Goal: Task Accomplishment & Management: Manage account settings

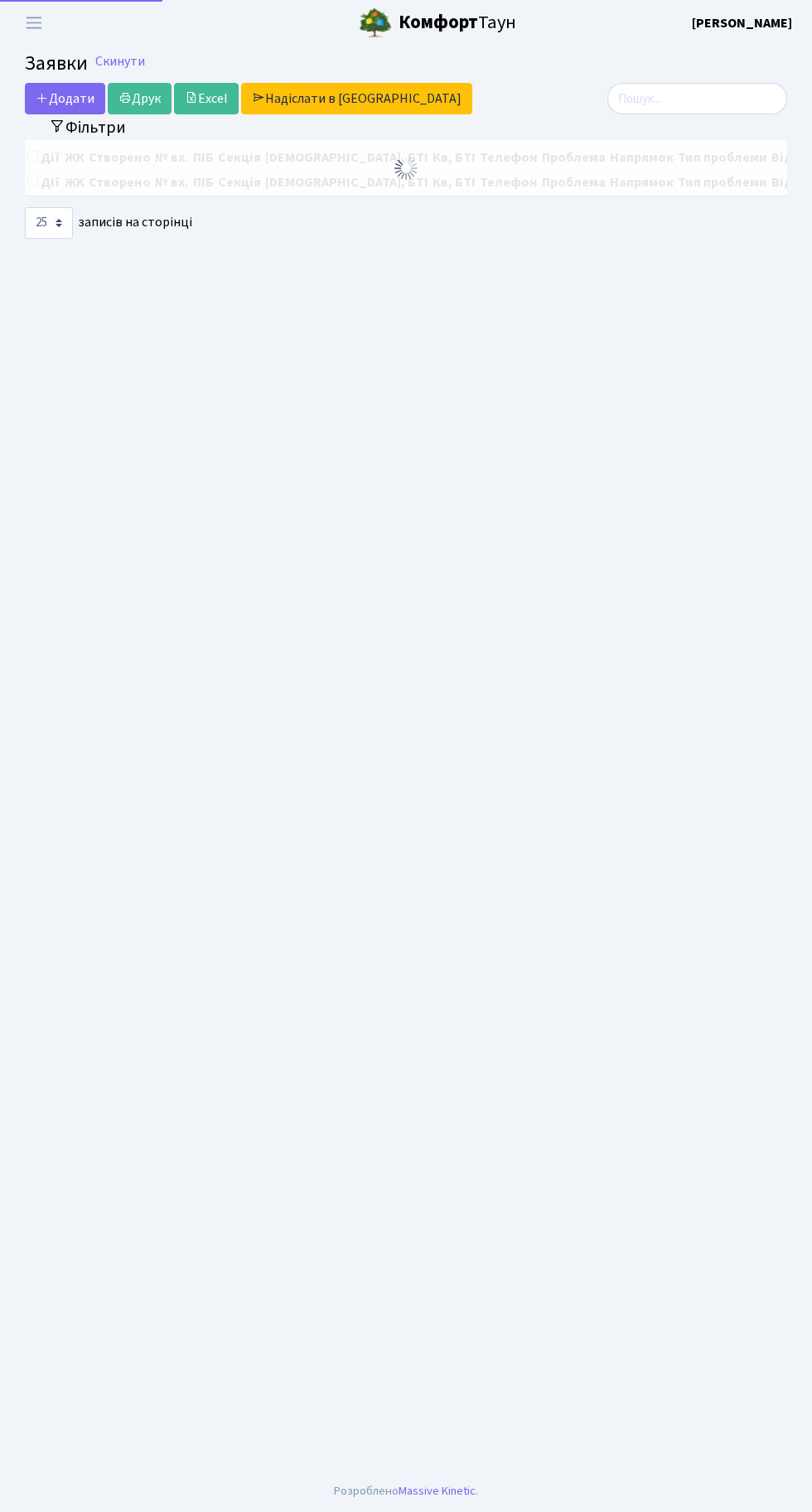
select select "25"
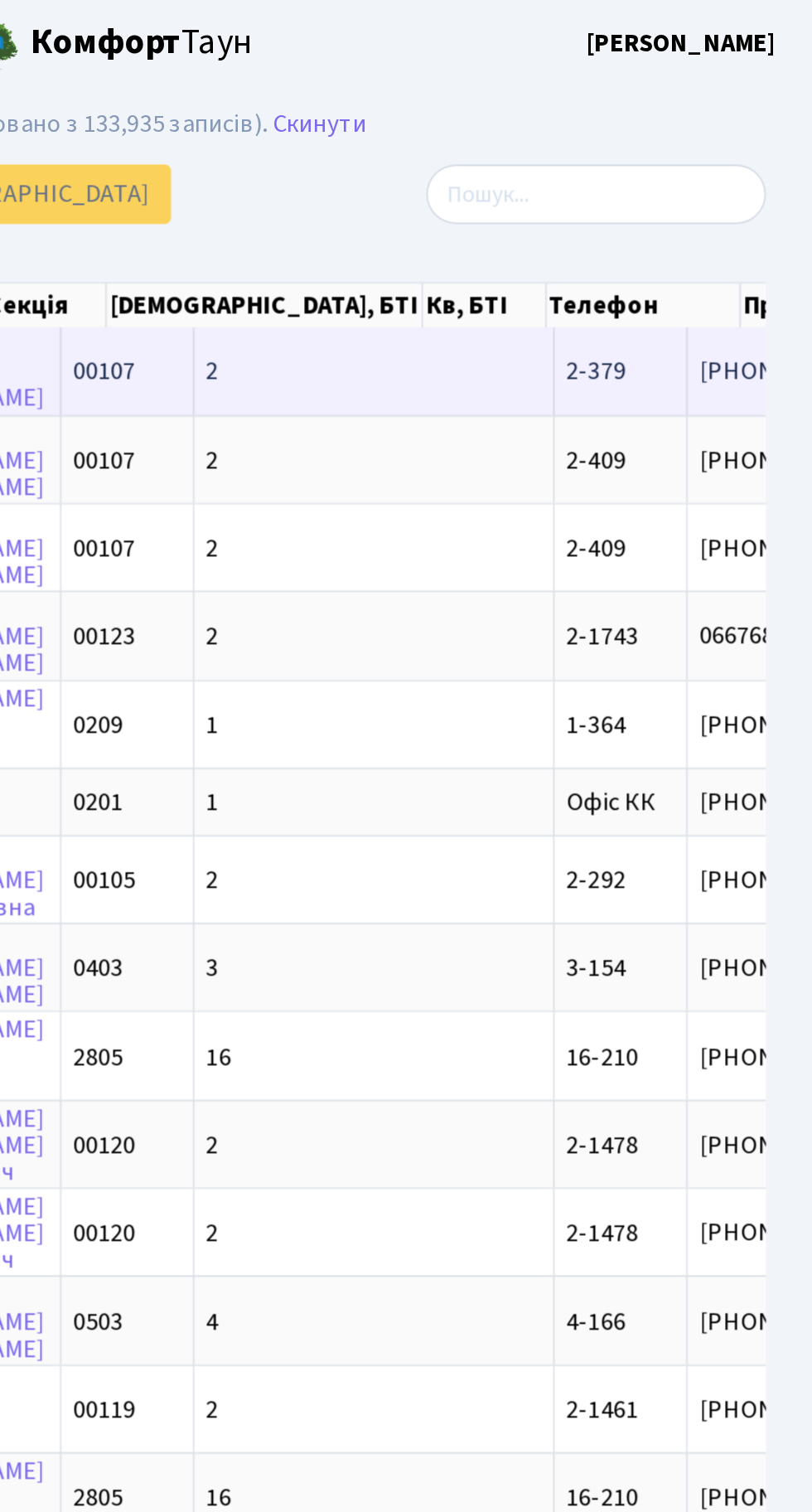
click at [682, 197] on span "2-379" at bounding box center [697, 196] width 31 height 18
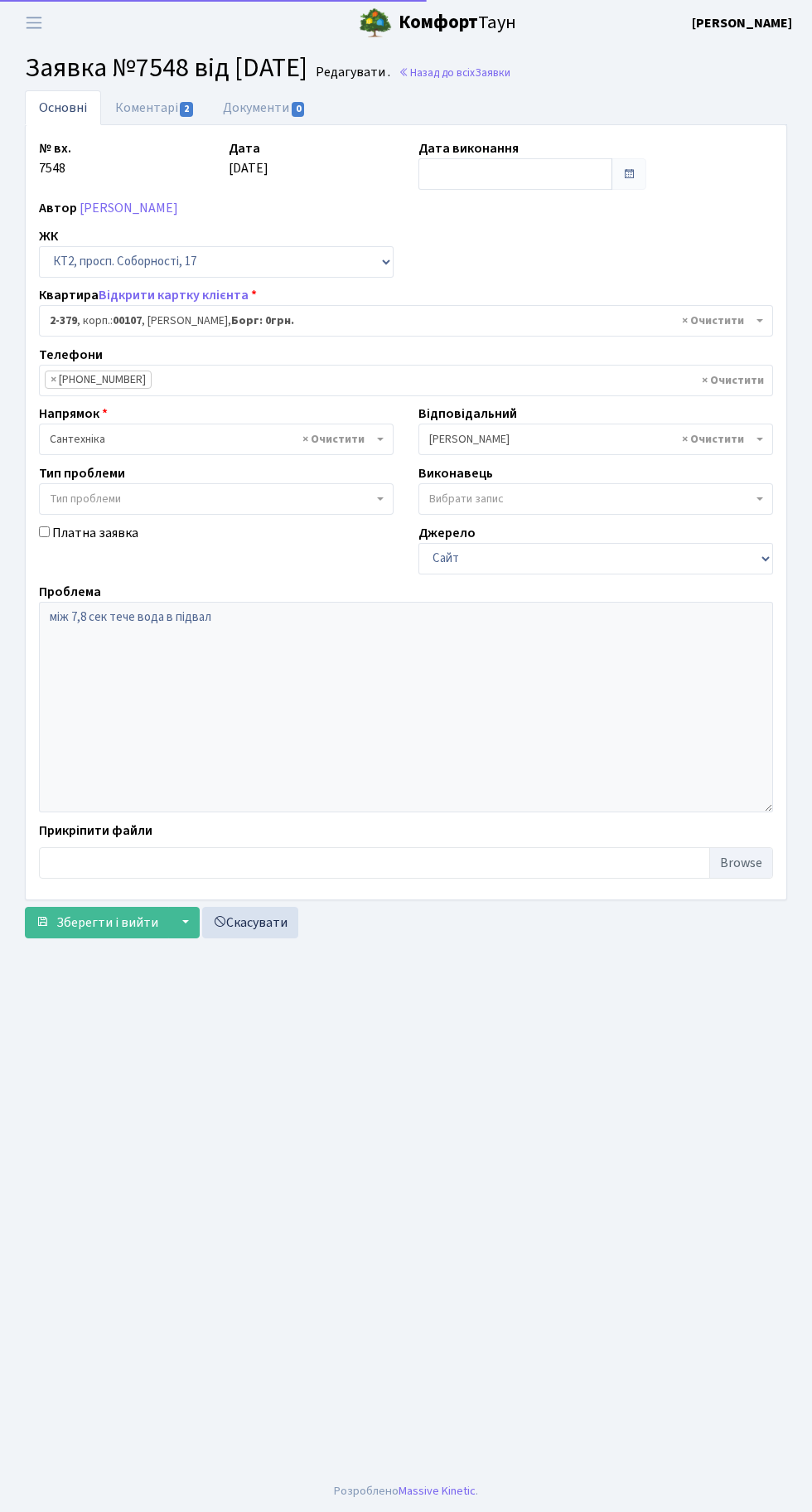
select select "15435"
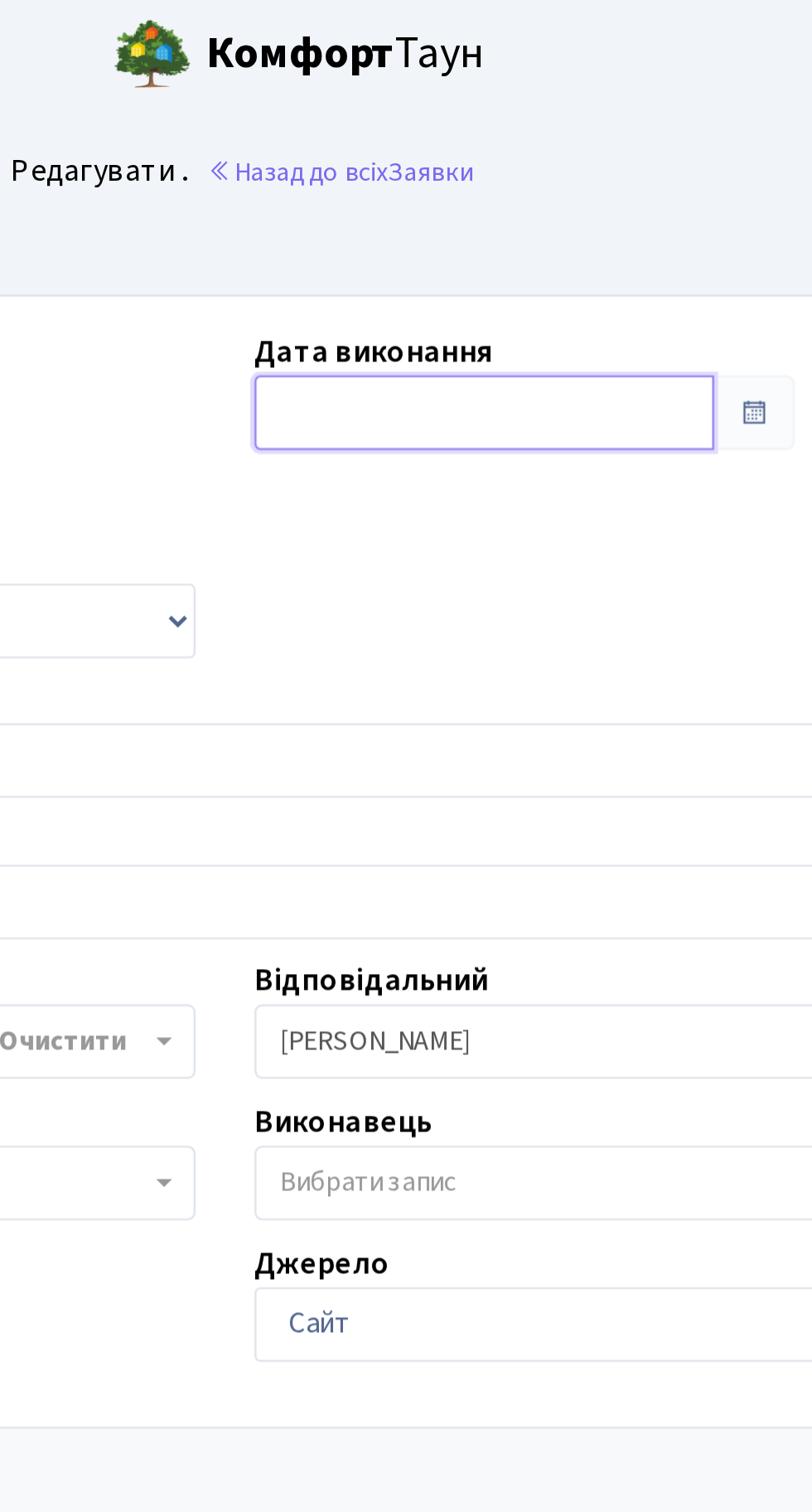
click at [456, 164] on input "text" at bounding box center [515, 174] width 194 height 31
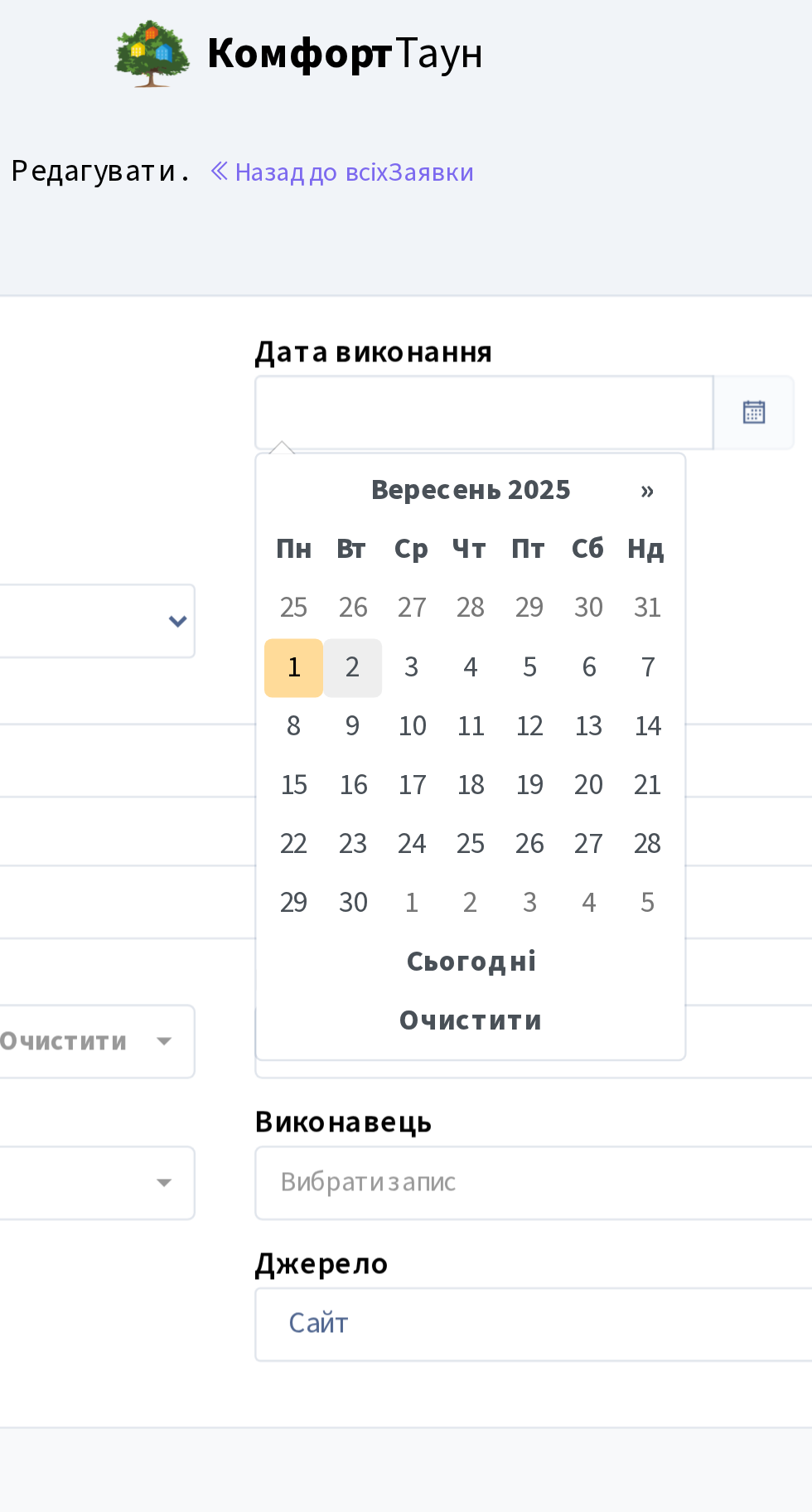
click at [451, 285] on td "2" at bounding box center [460, 282] width 25 height 25
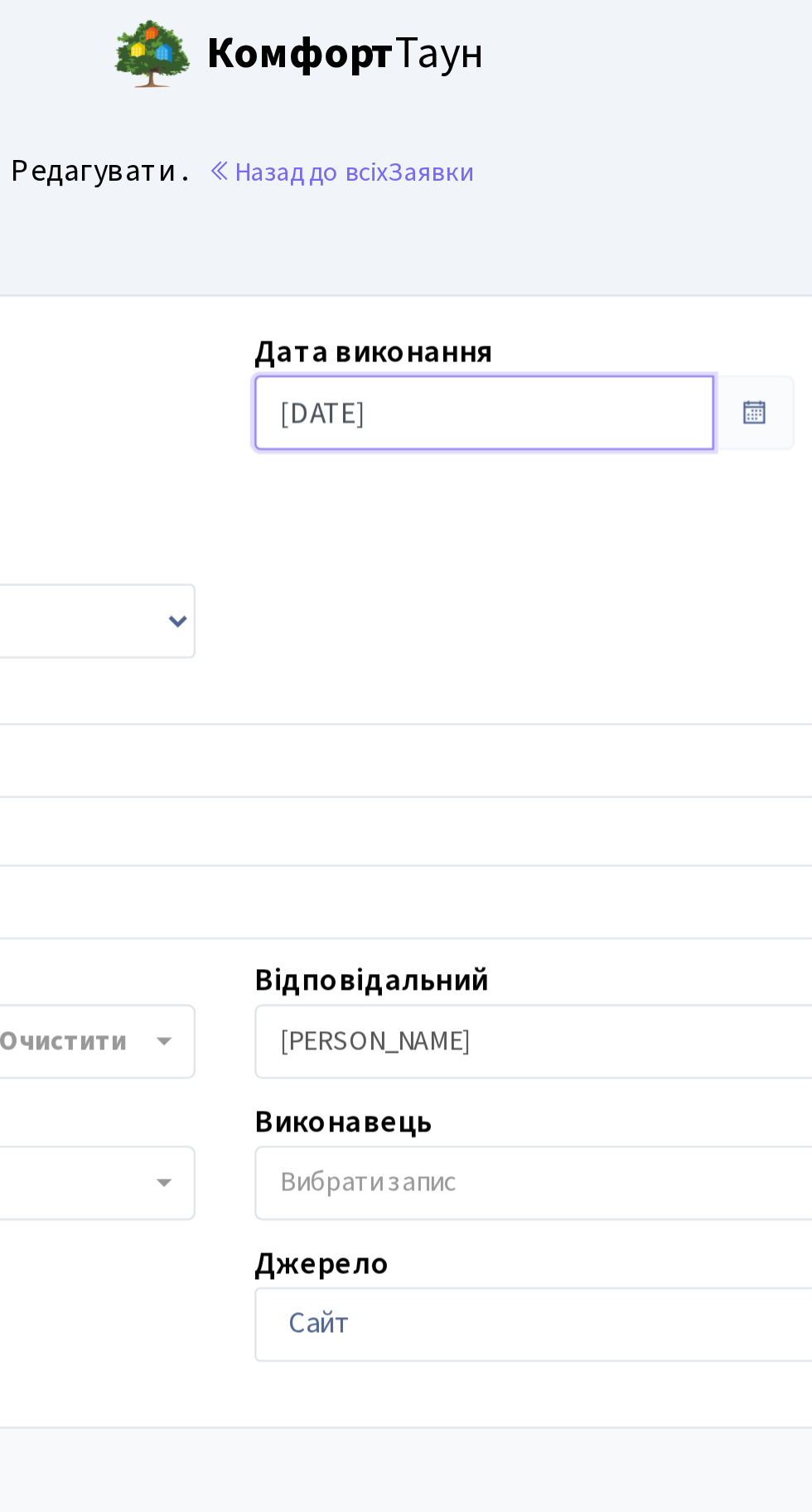
click at [459, 165] on input "02.09.2025" at bounding box center [515, 174] width 194 height 31
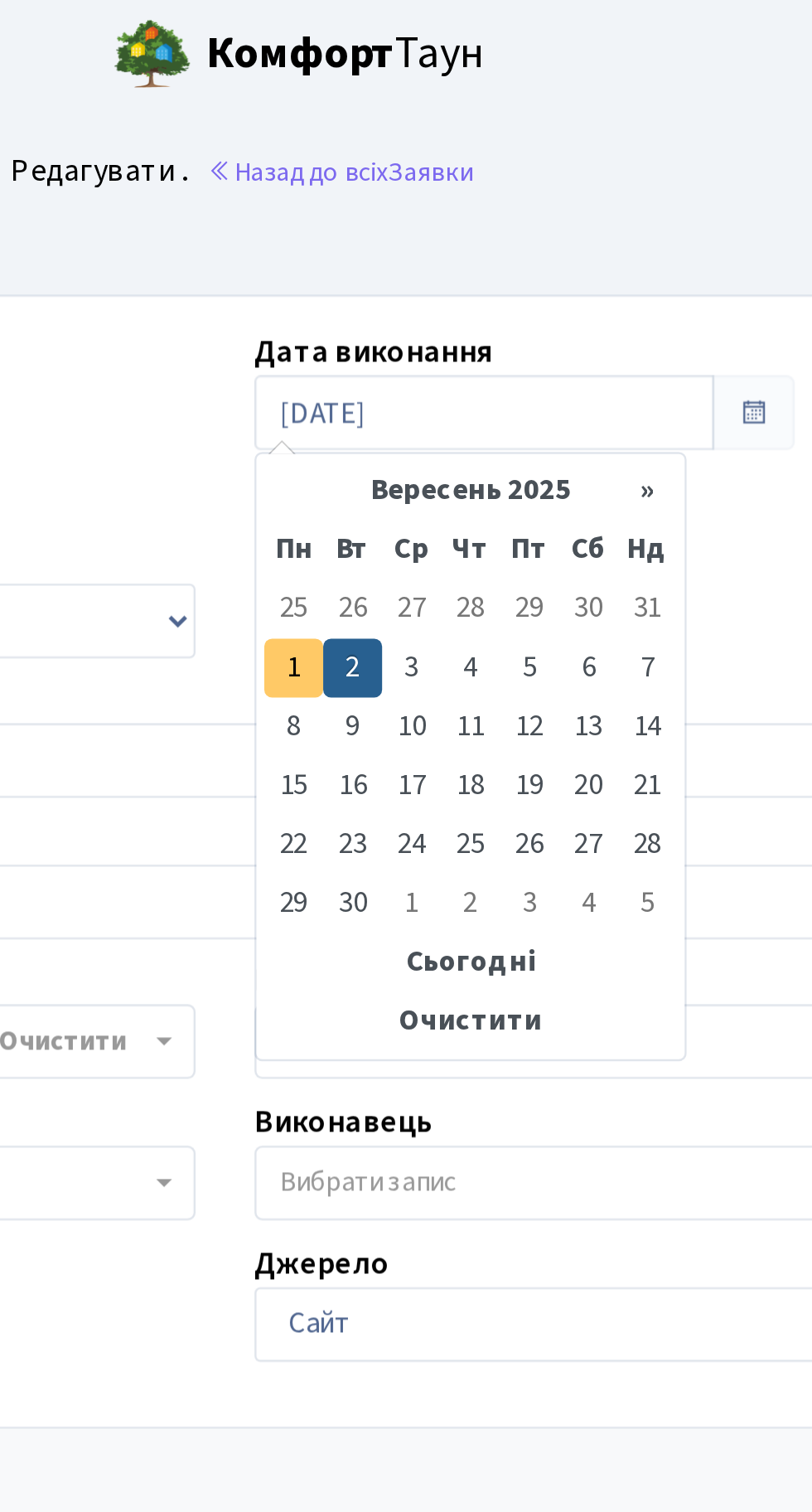
click at [434, 287] on td "1" at bounding box center [434, 282] width 25 height 25
type input "[DATE]"
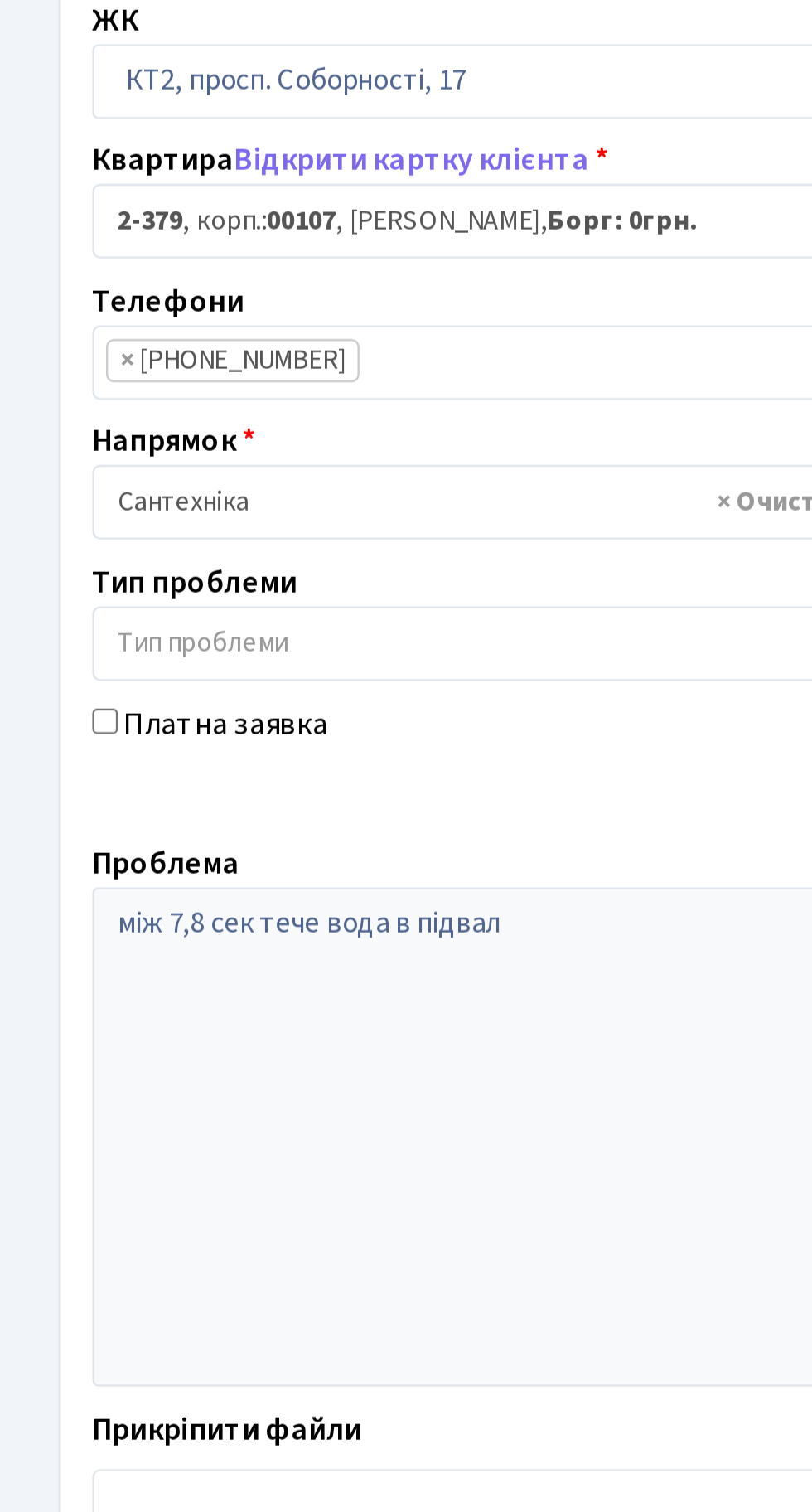
click at [105, 923] on span "Зберегти і вийти" at bounding box center [106, 922] width 102 height 18
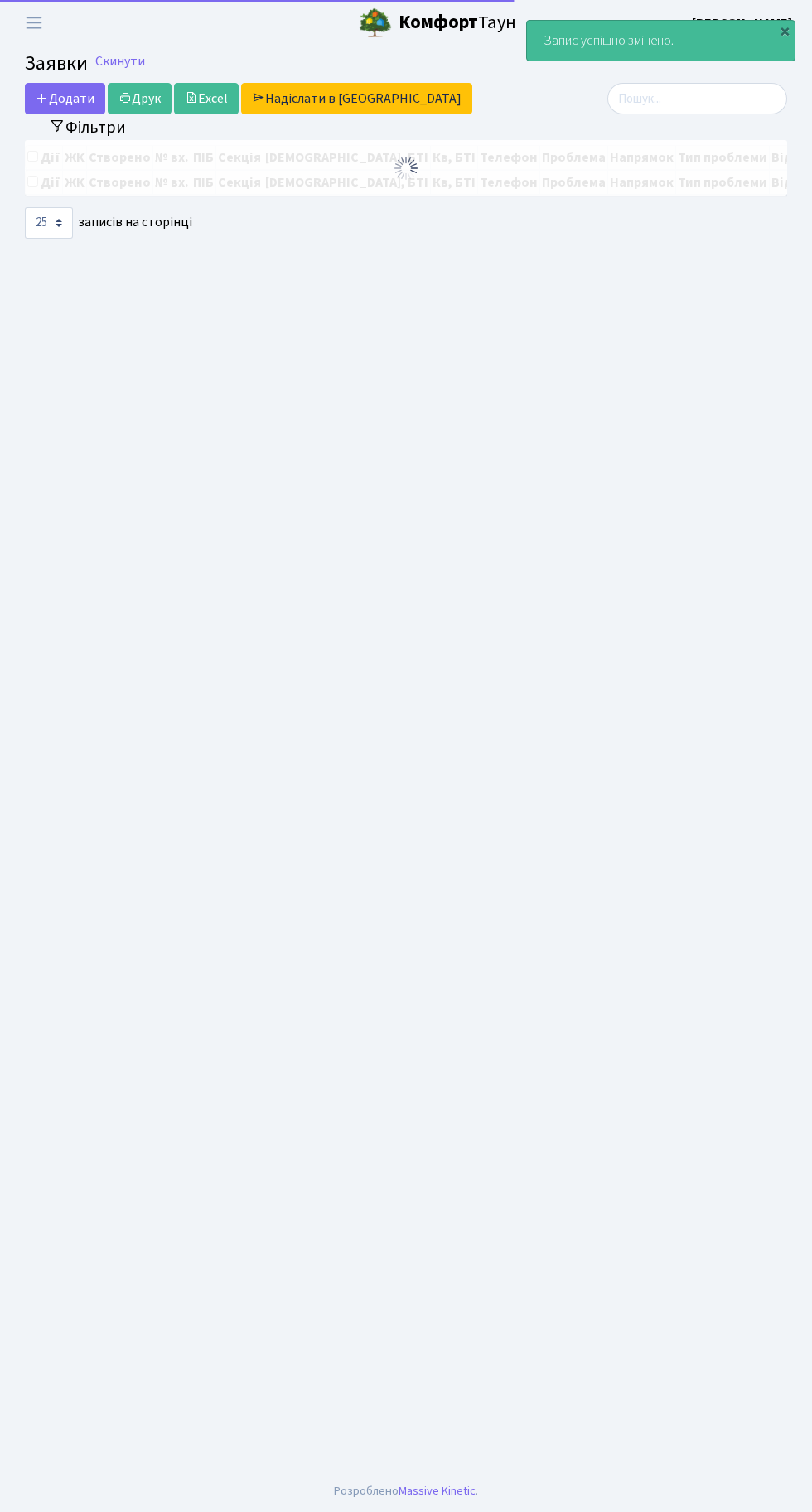
select select "25"
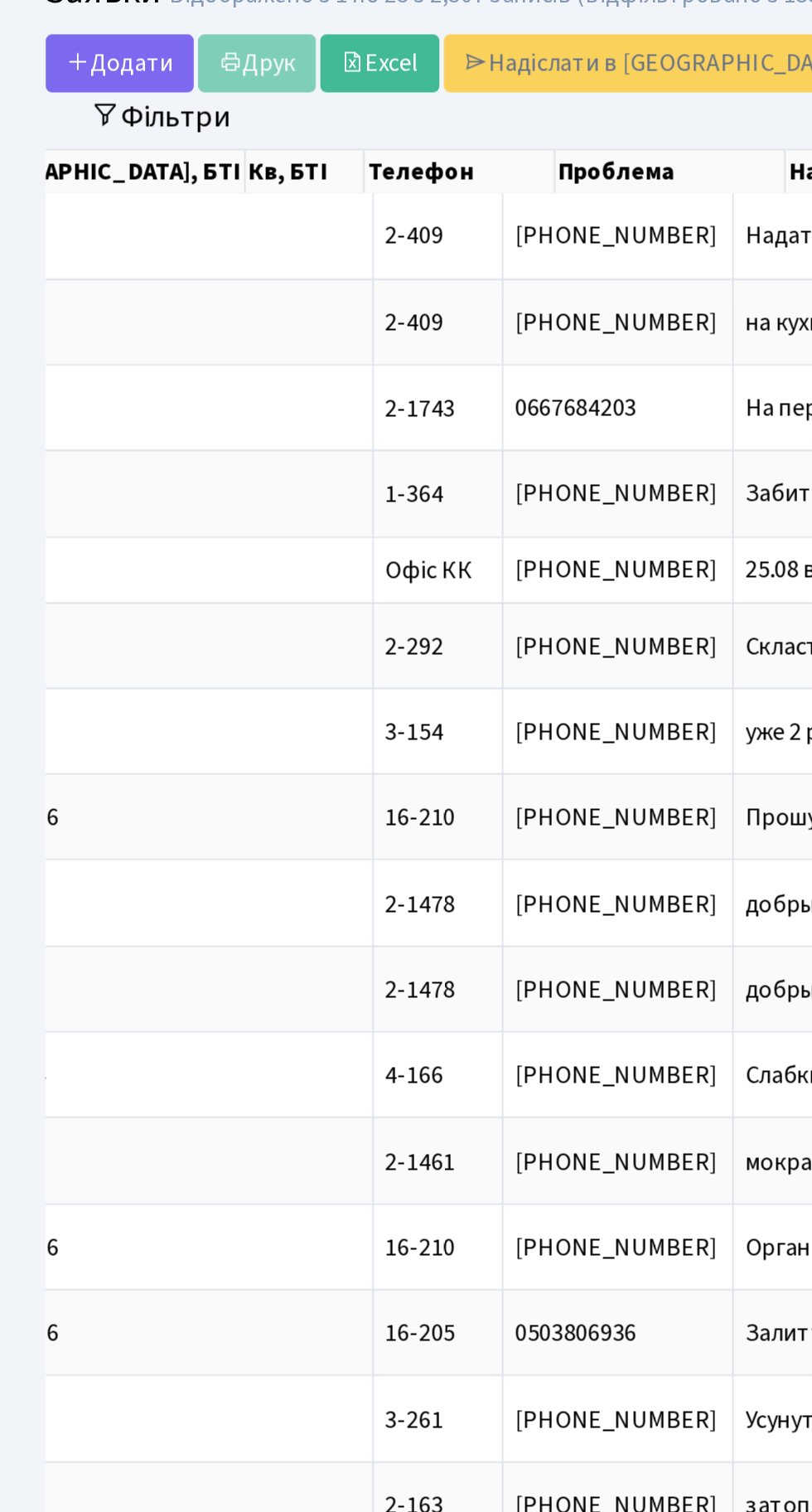
scroll to position [0, 495]
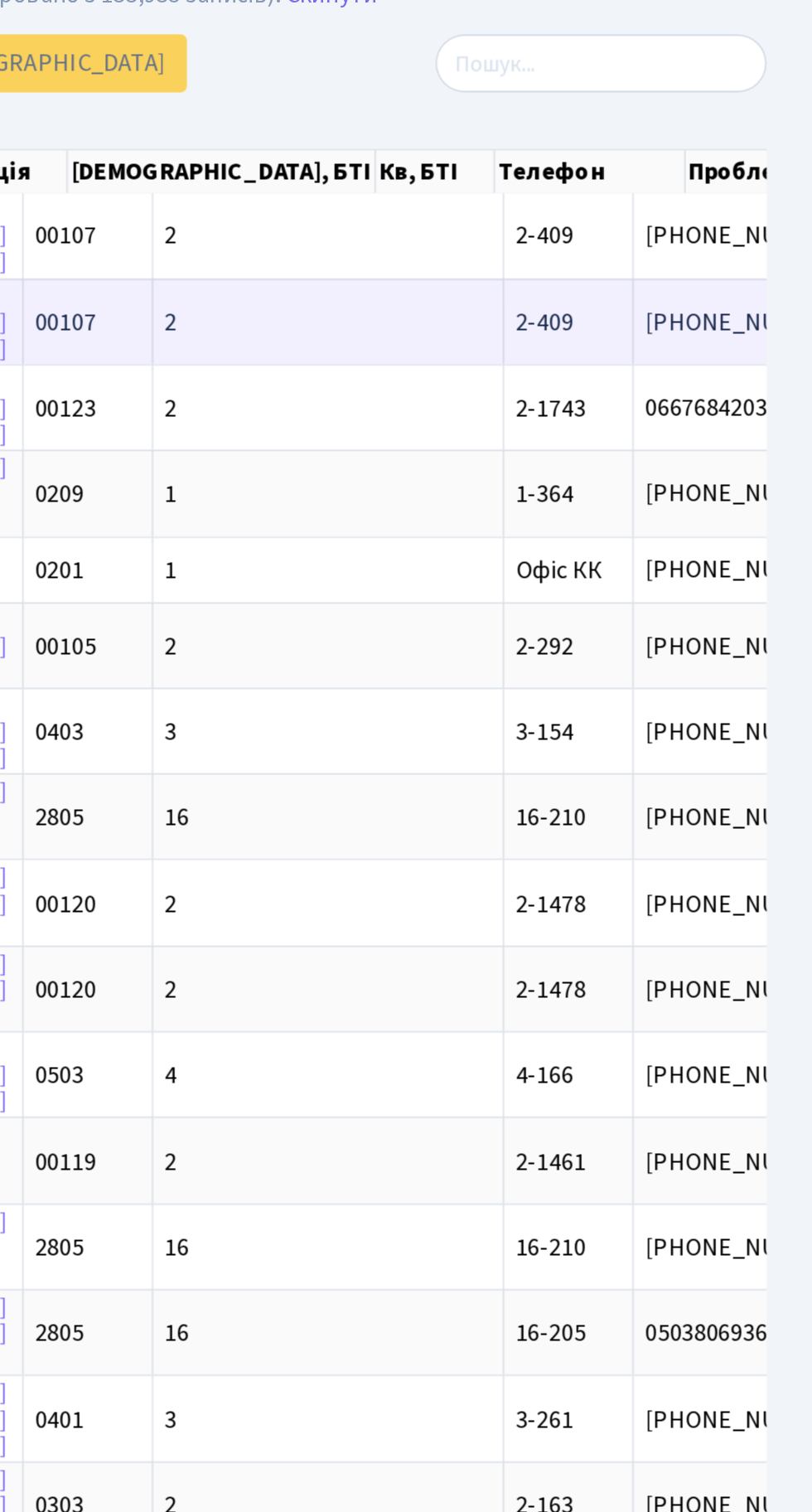
click at [651, 249] on span "2-409" at bounding box center [666, 243] width 31 height 18
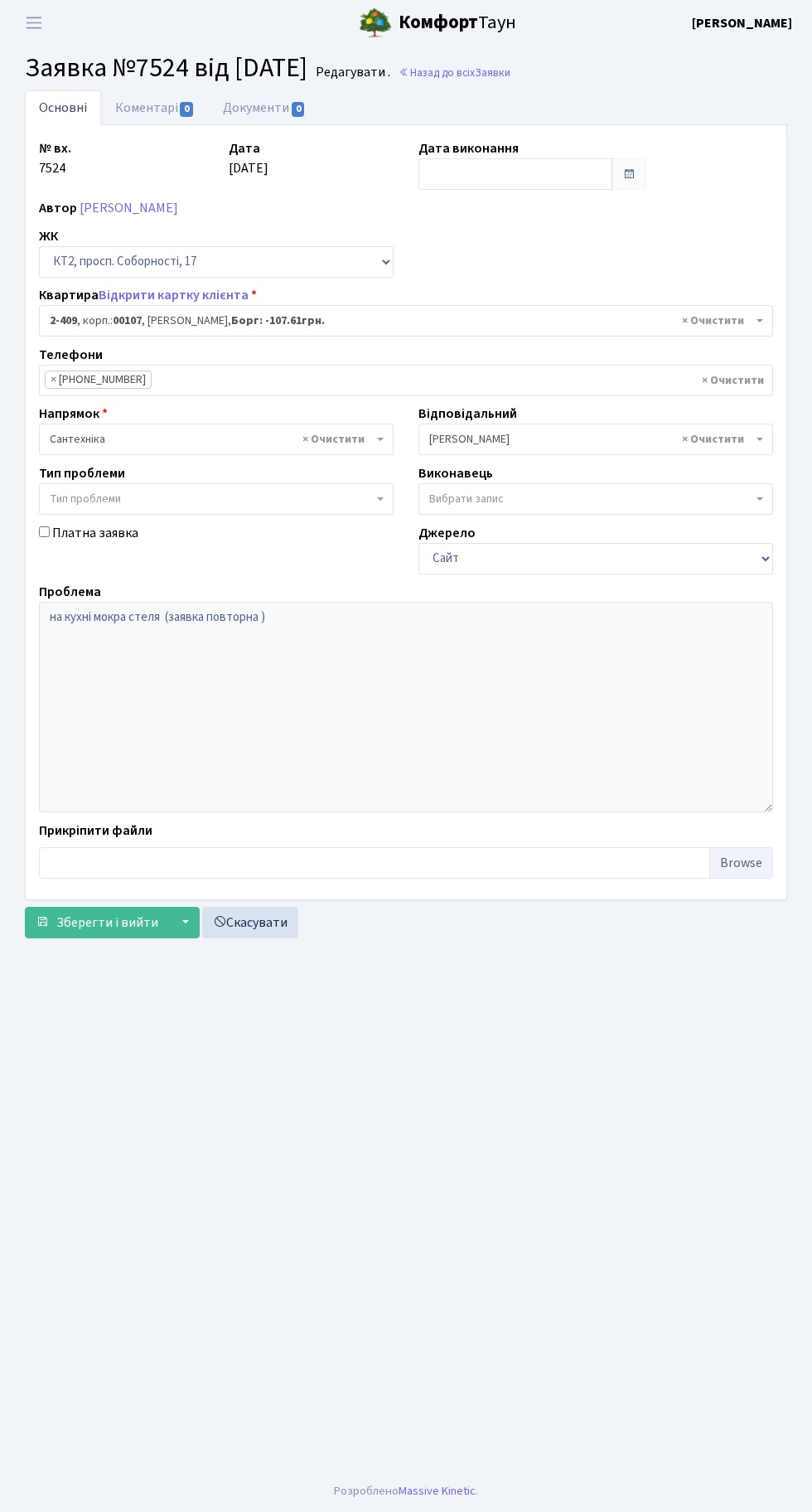
select select "15459"
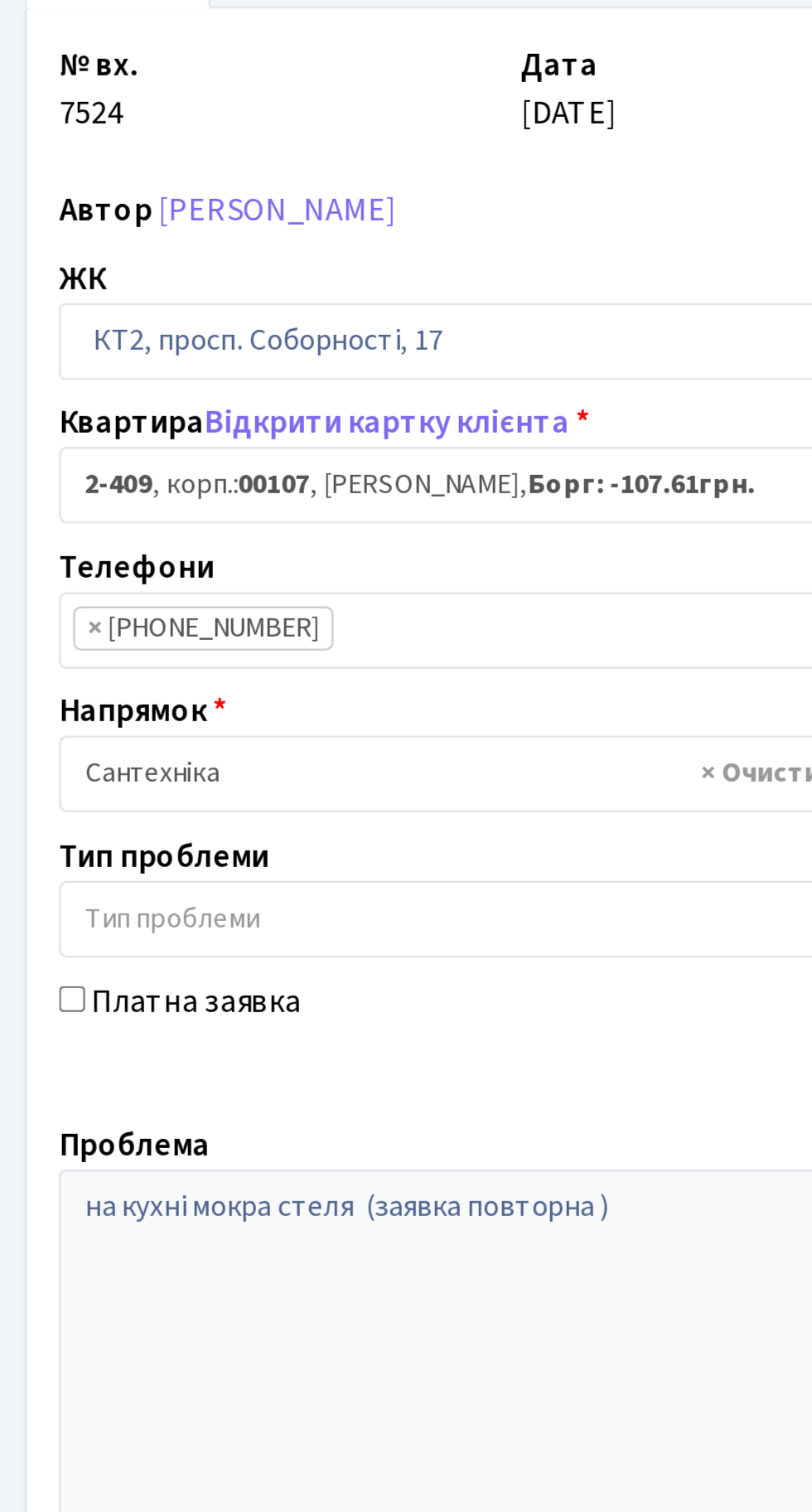
scroll to position [2, 0]
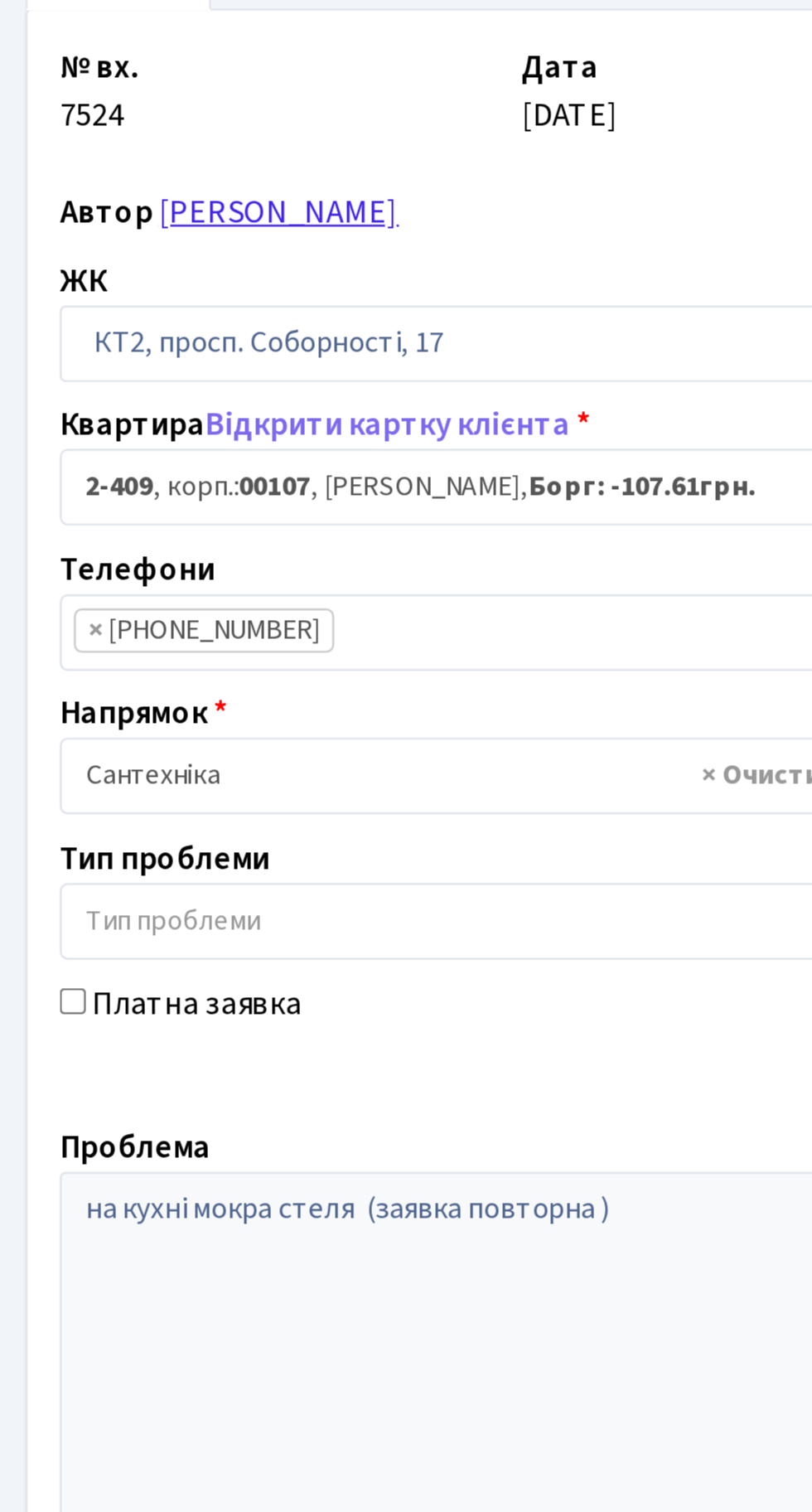
click at [126, 213] on link "Ємець Вікторія Петрівна" at bounding box center [129, 208] width 99 height 18
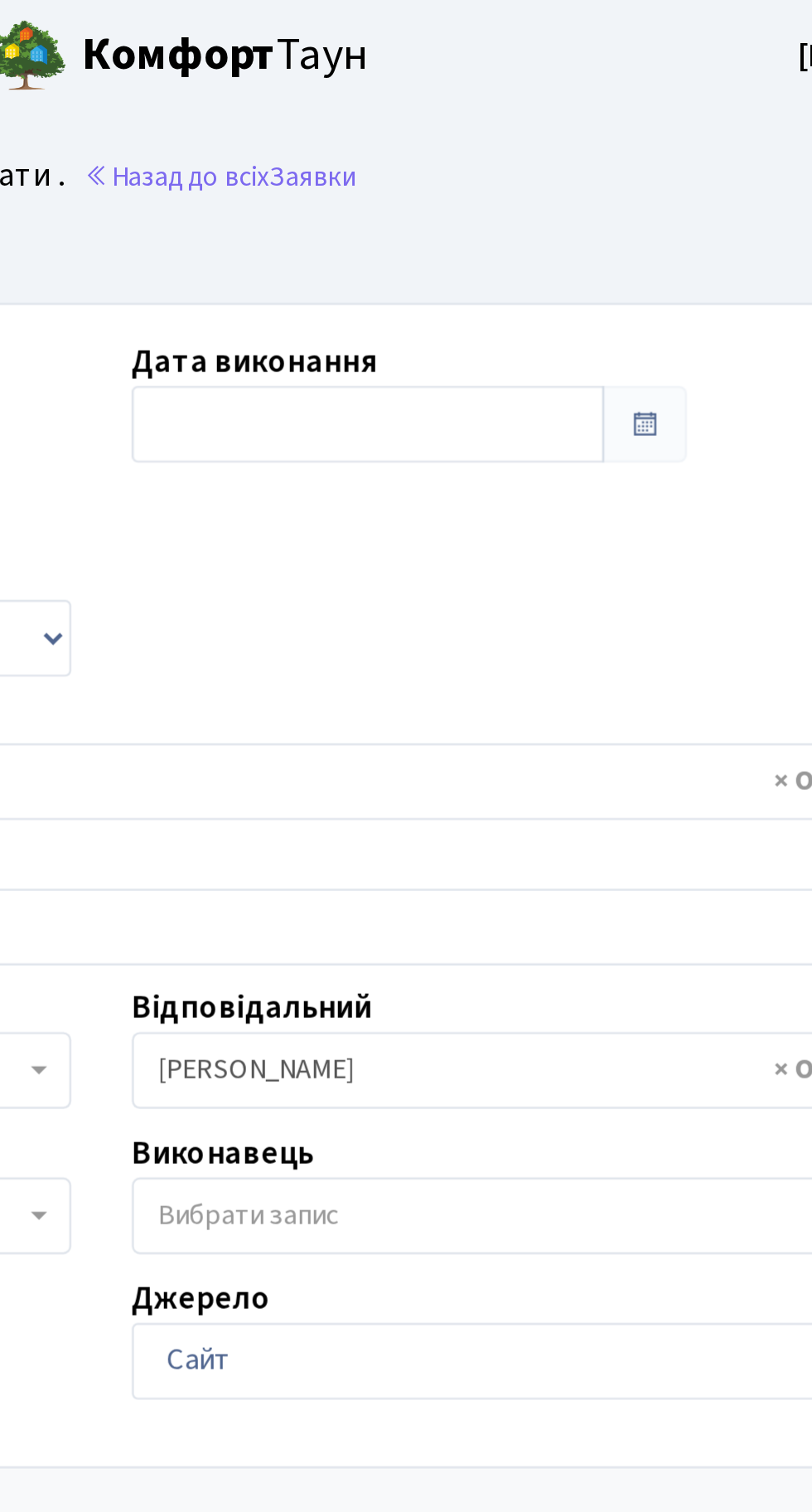
scroll to position [0, 0]
click at [510, 73] on link "Назад до всіх Заявки" at bounding box center [454, 72] width 112 height 16
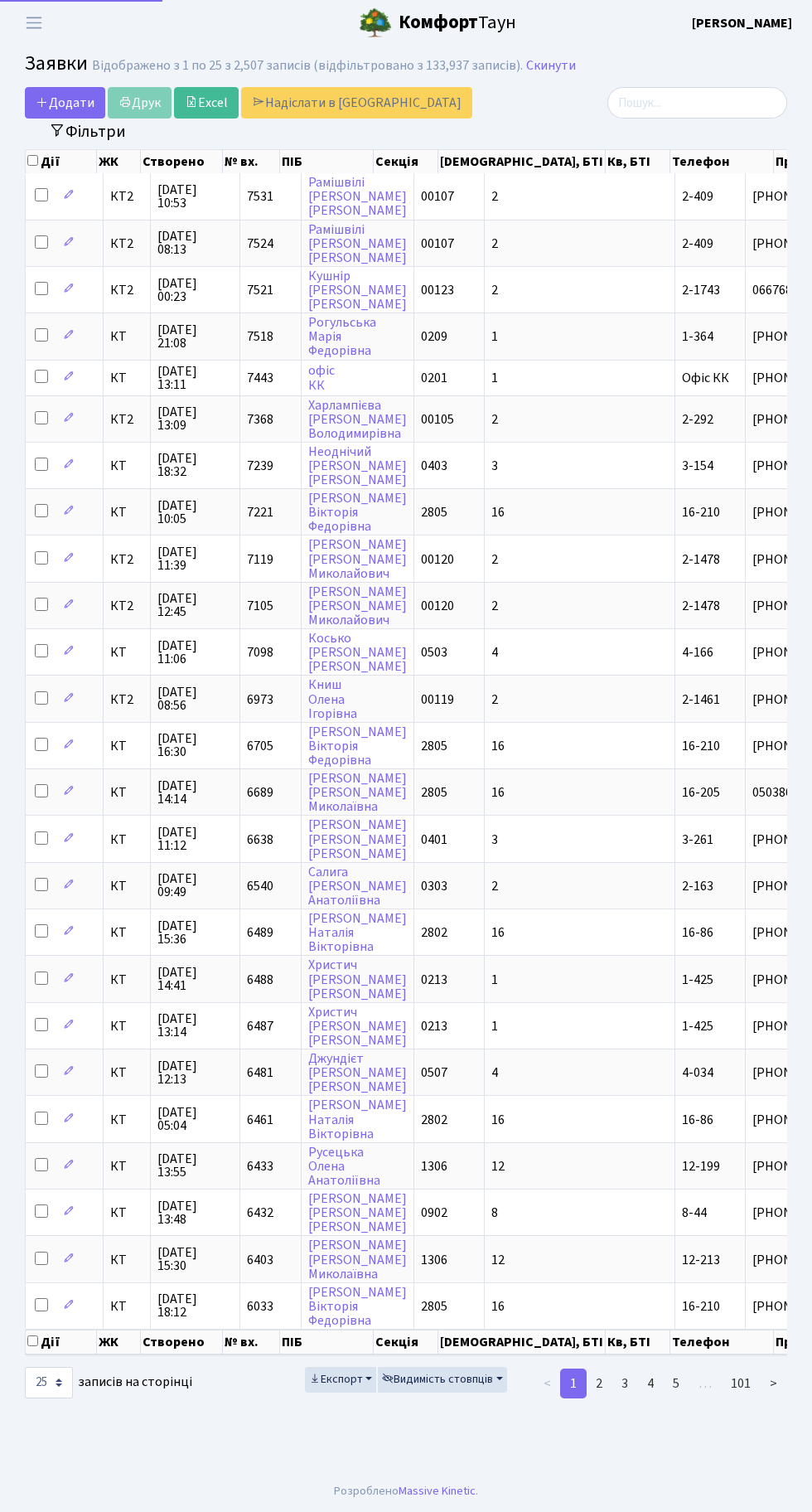
select select "25"
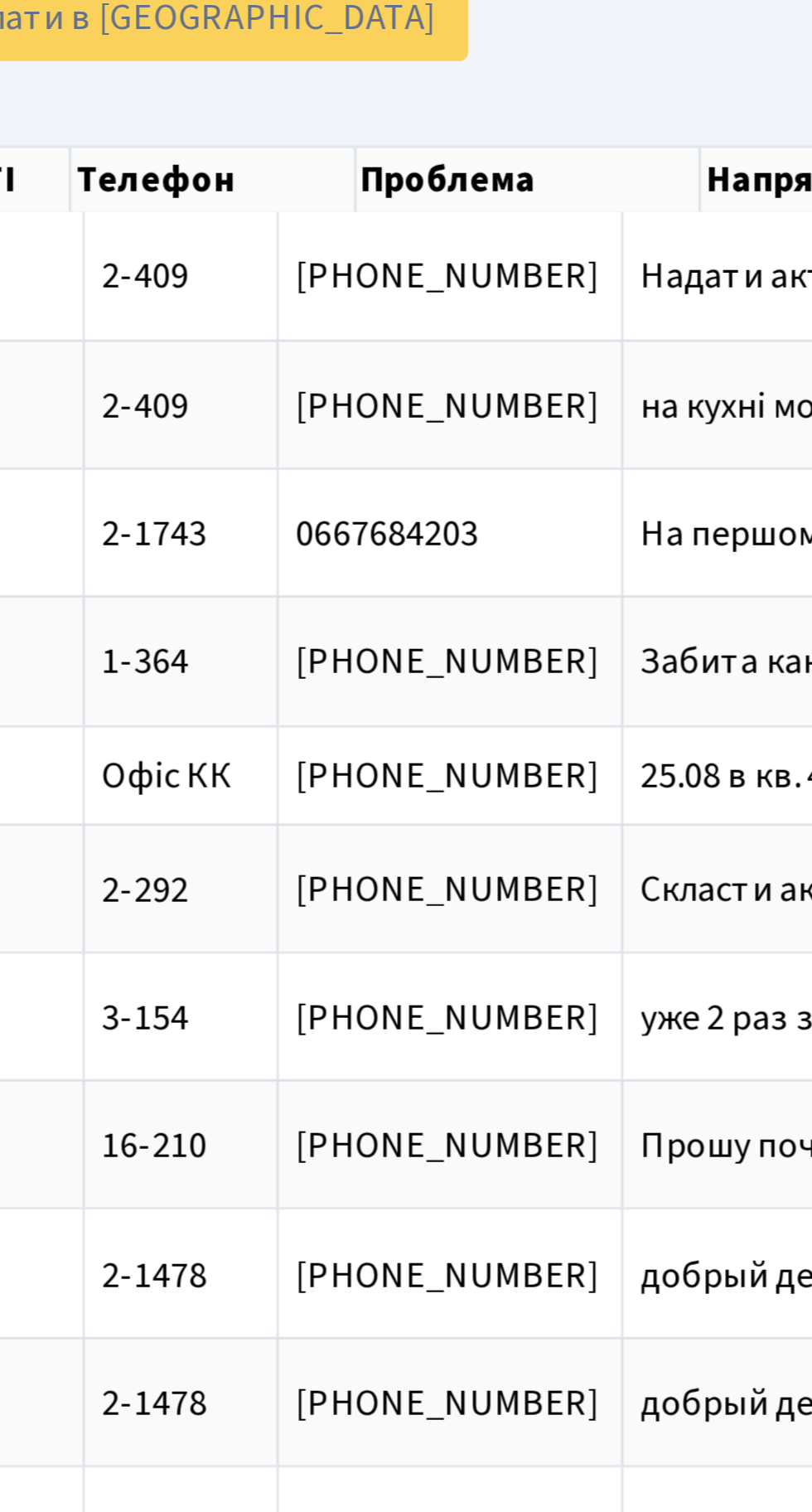
scroll to position [0, 350]
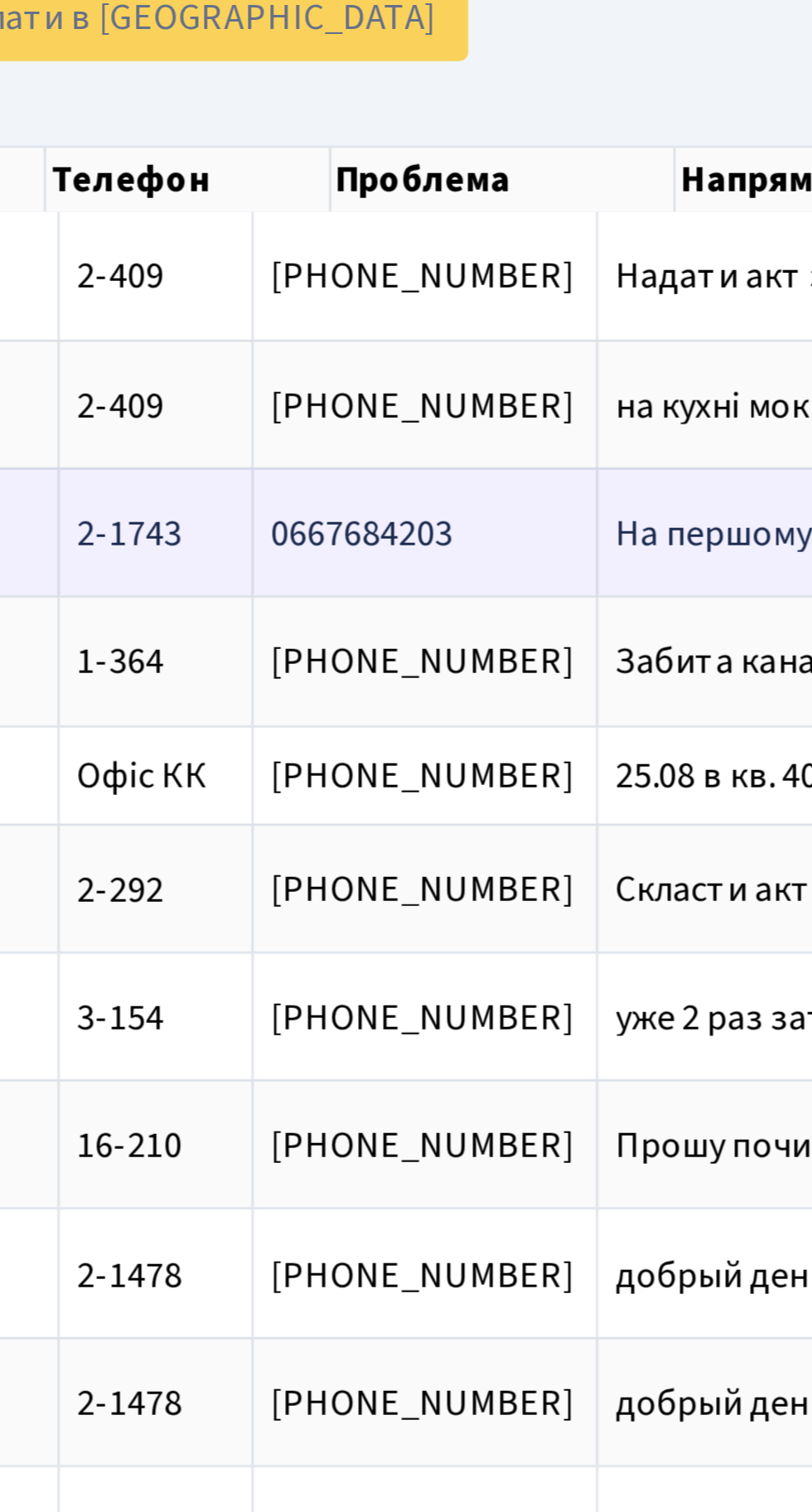
click at [520, 295] on td "На першому пов[...]" at bounding box center [588, 289] width 138 height 47
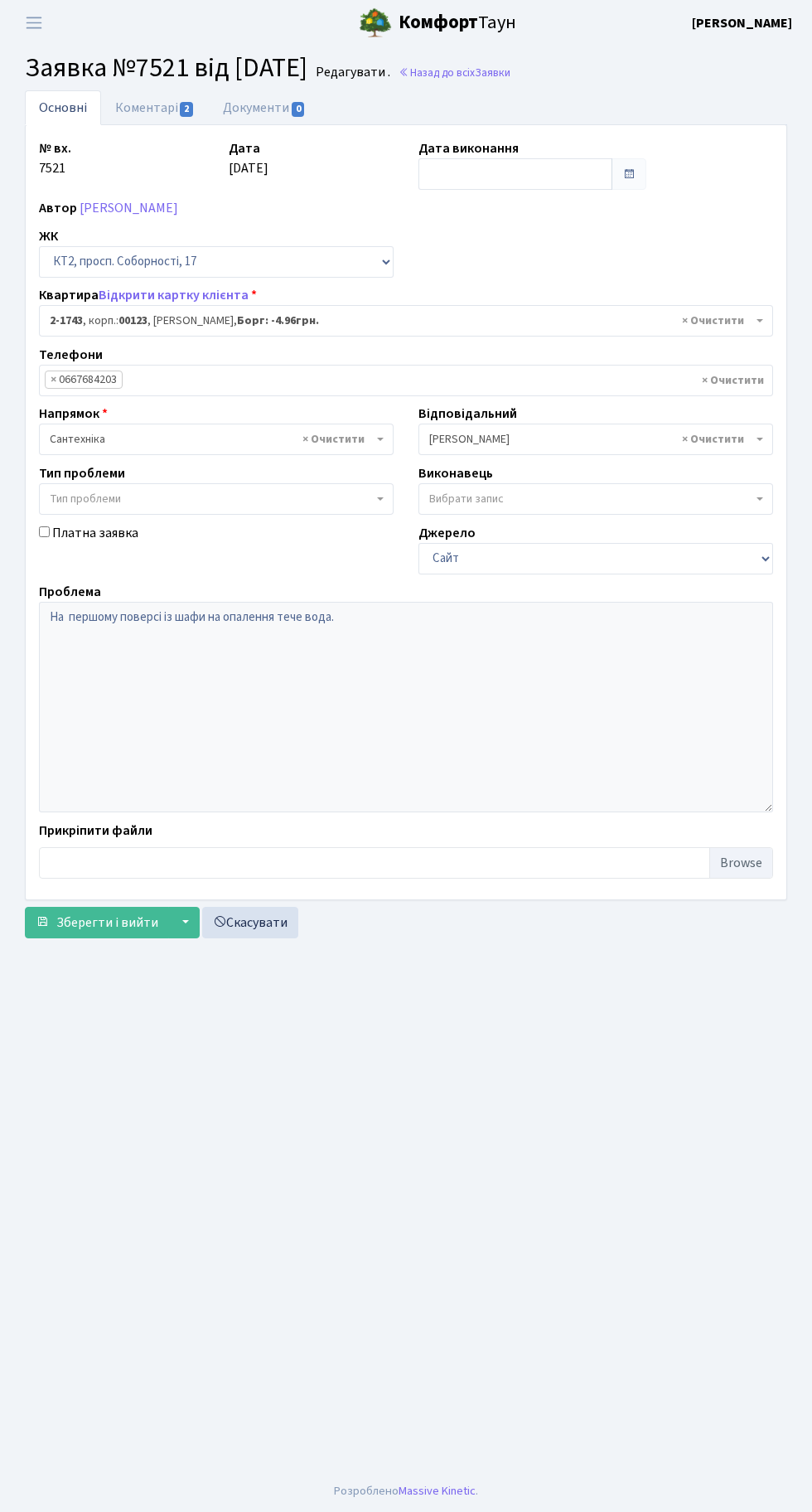
select select "13358"
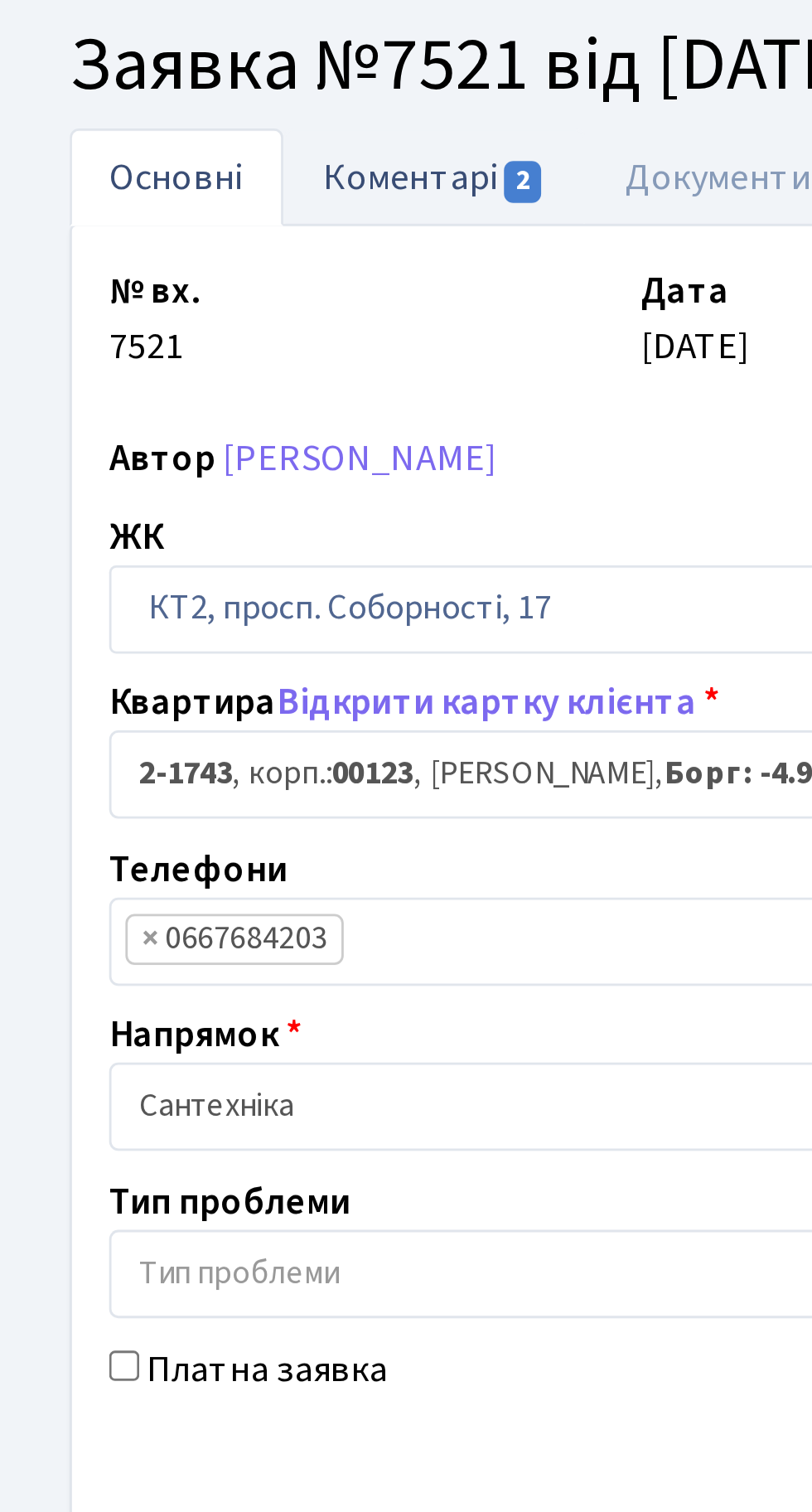
click at [148, 100] on link "Коментарі 2" at bounding box center [156, 107] width 108 height 34
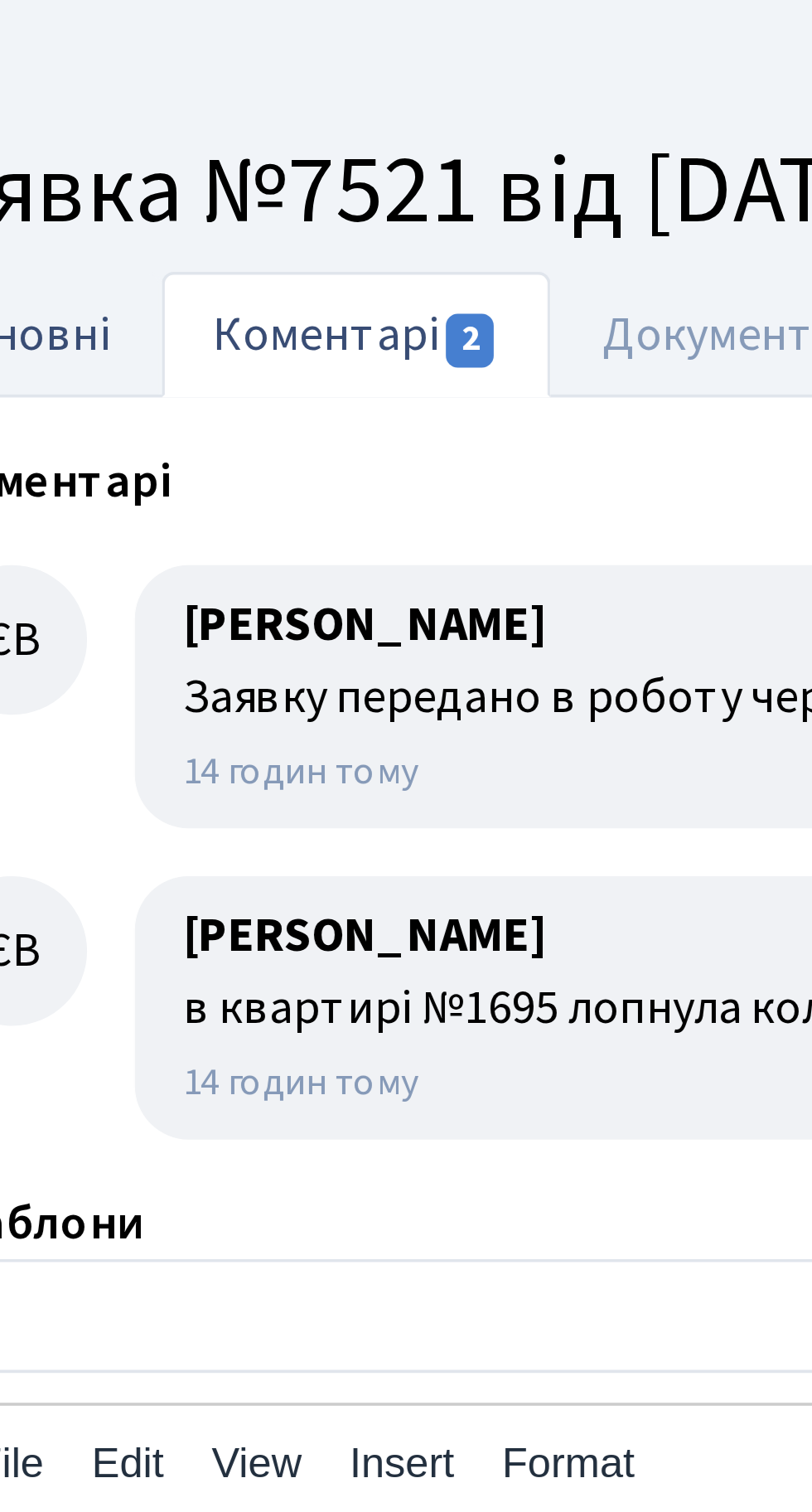
click at [75, 104] on link "Основні" at bounding box center [63, 107] width 76 height 34
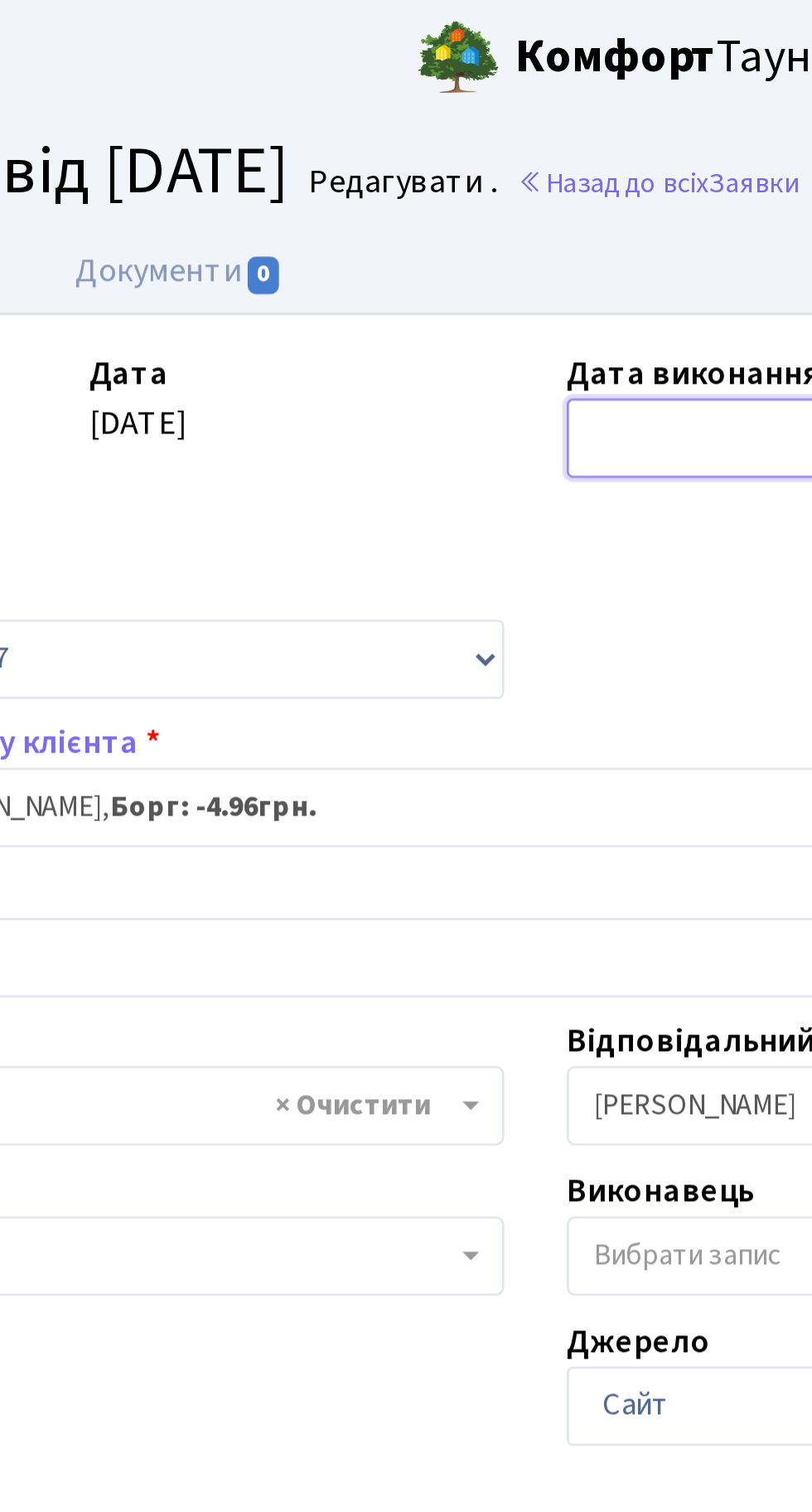
click at [465, 173] on input "text" at bounding box center [515, 174] width 194 height 31
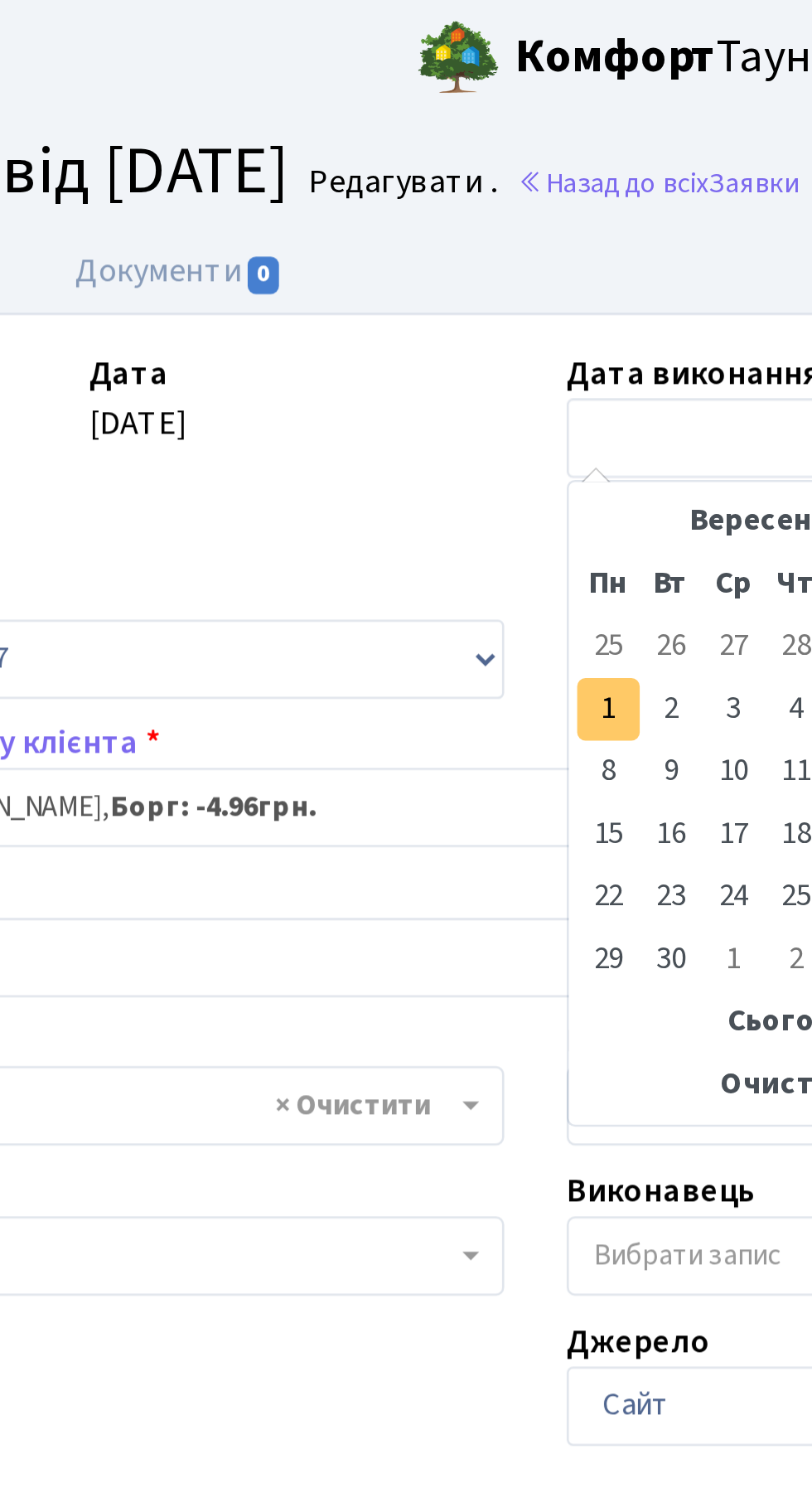
click at [434, 285] on td "1" at bounding box center [434, 282] width 25 height 25
type input "[DATE]"
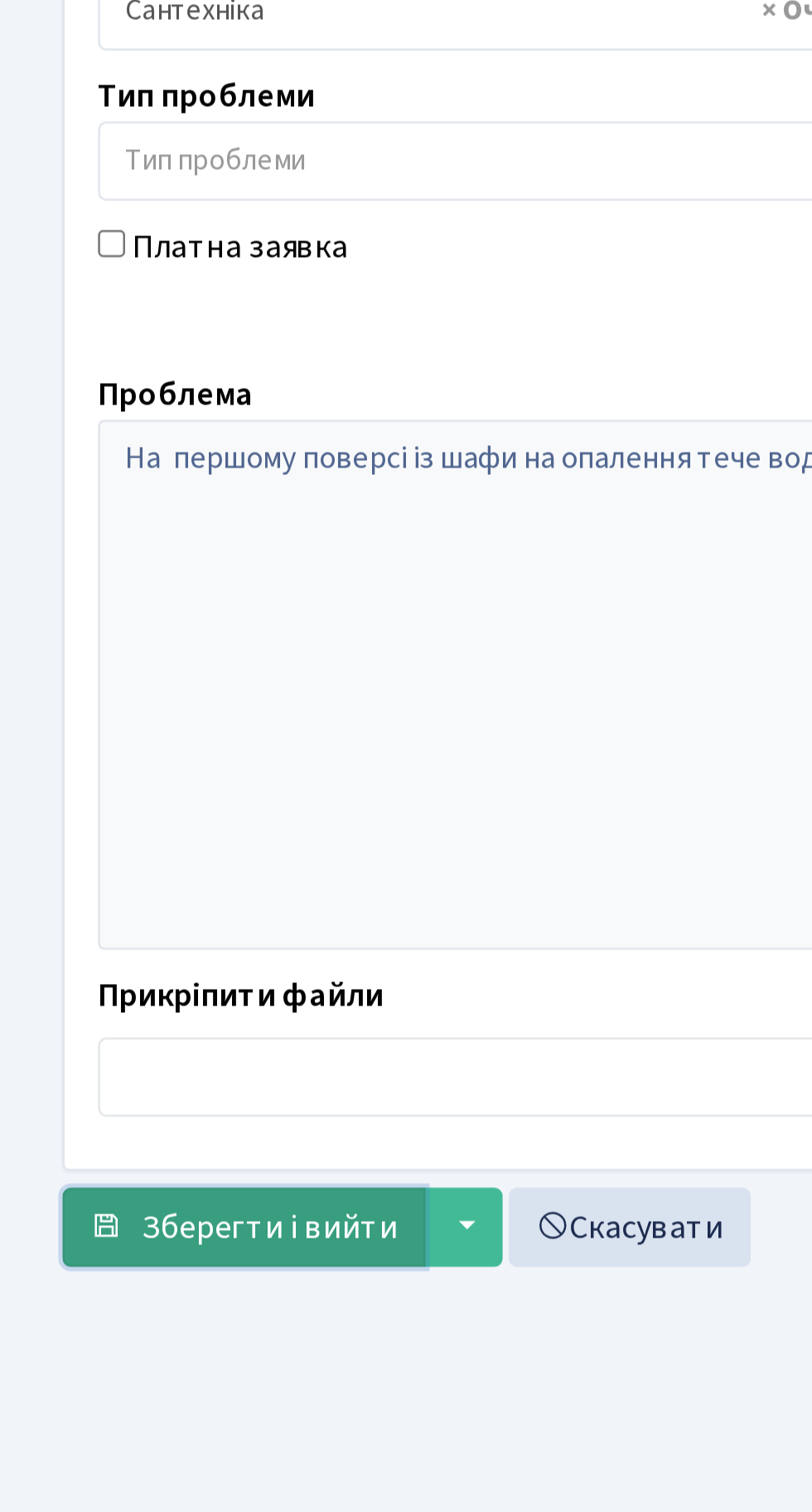
click at [97, 929] on span "Зберегти і вийти" at bounding box center [106, 922] width 102 height 18
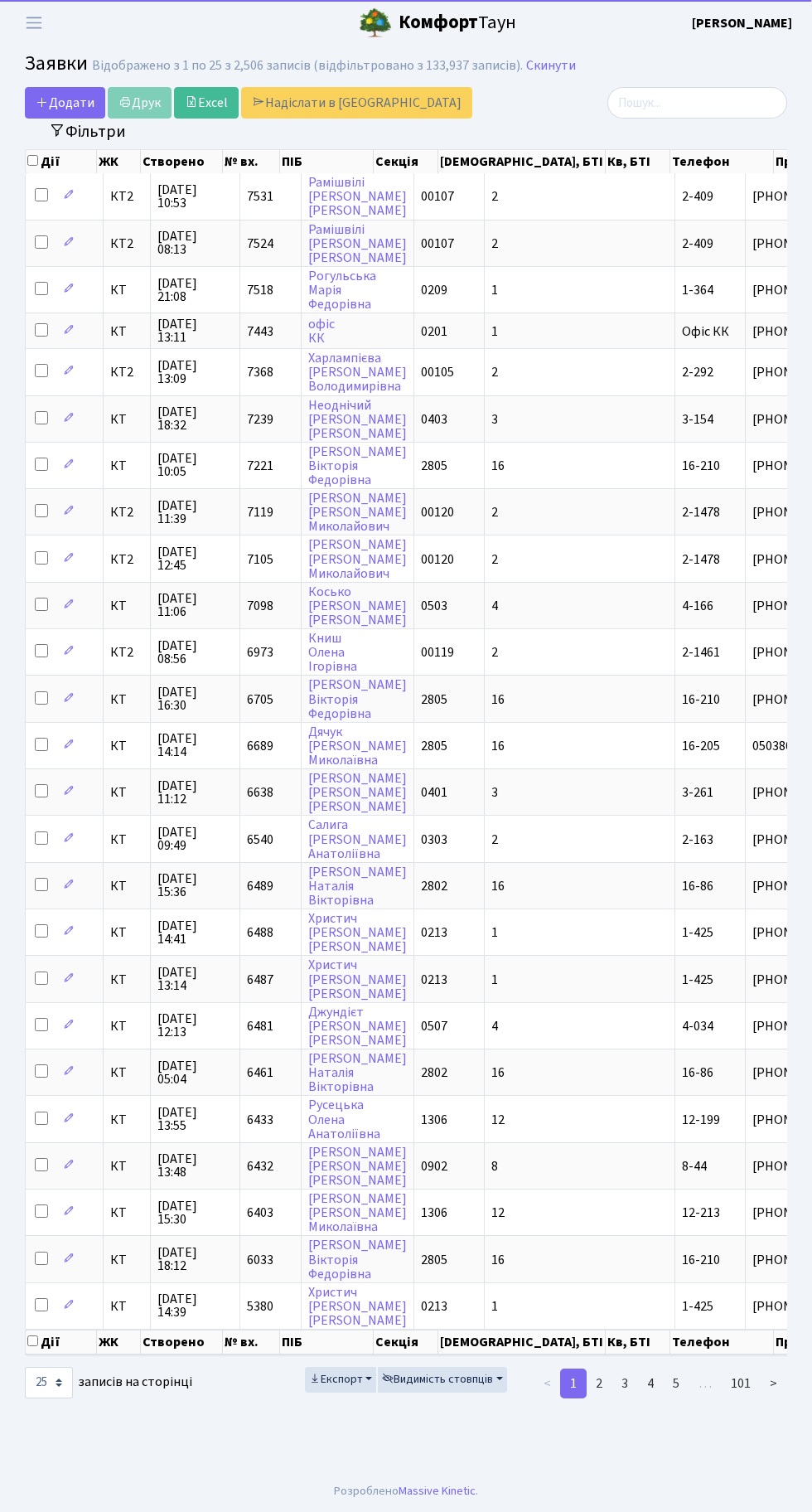
select select "25"
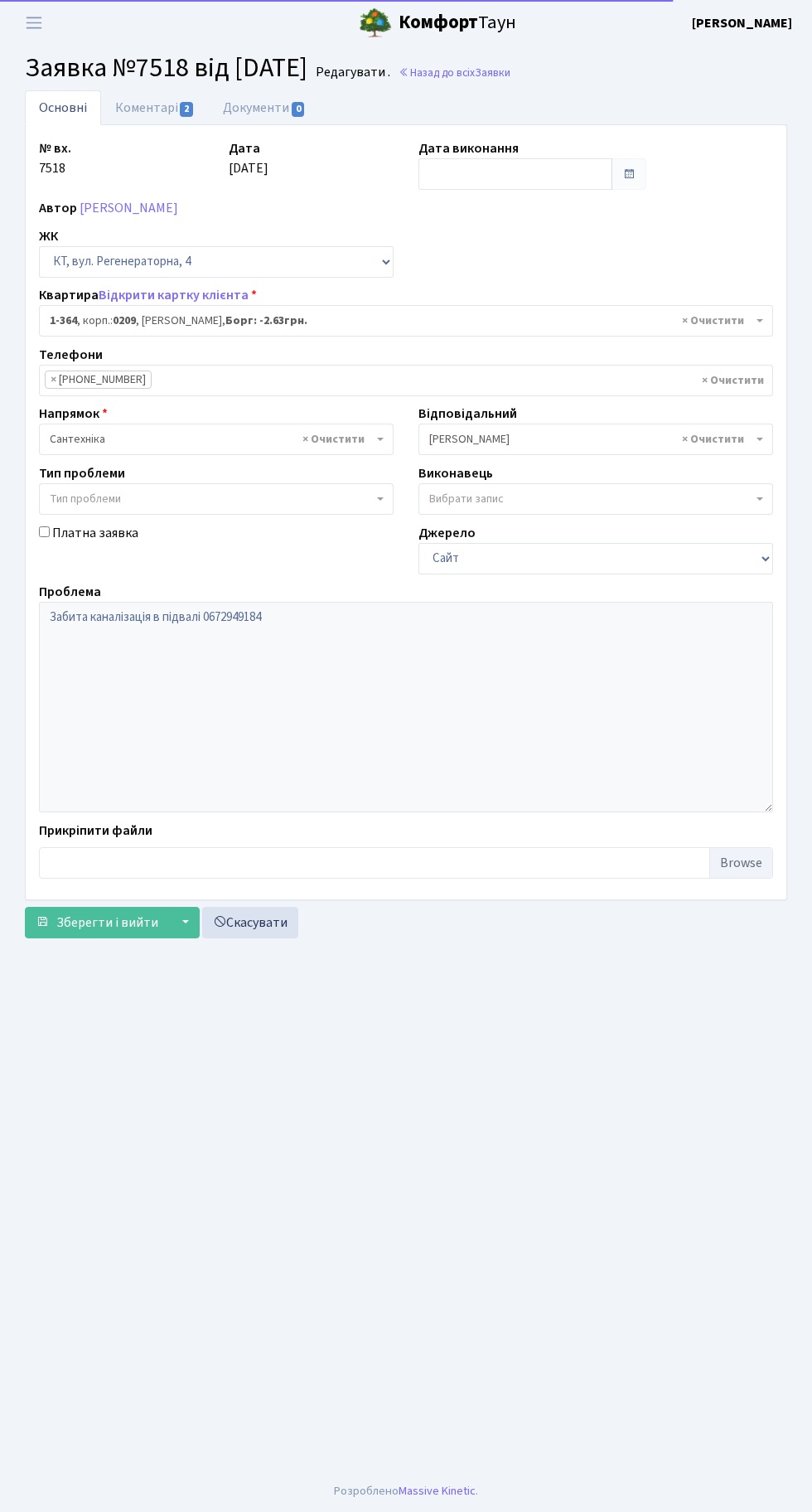
select select "364"
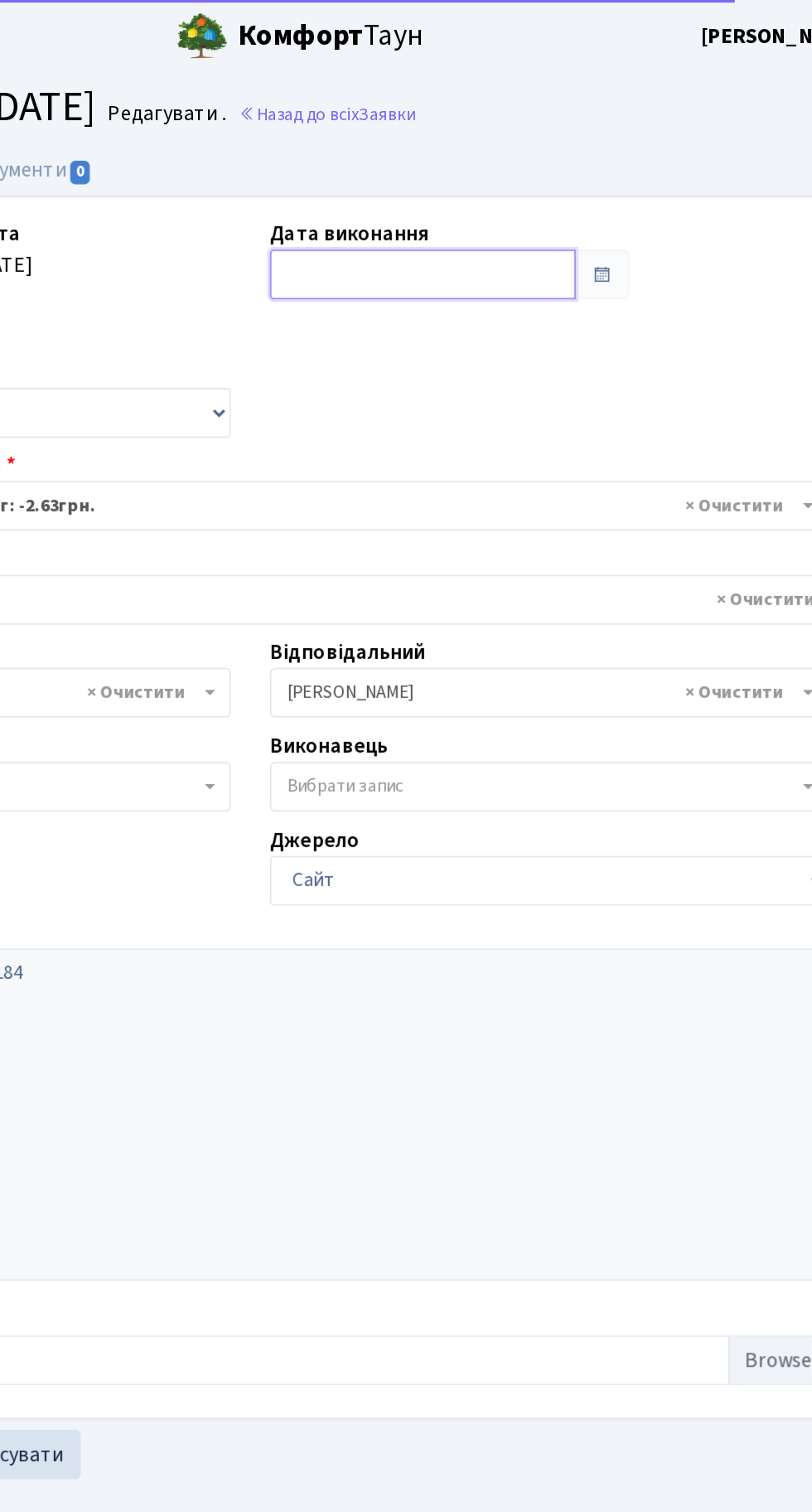
click at [513, 175] on input "text" at bounding box center [515, 174] width 194 height 31
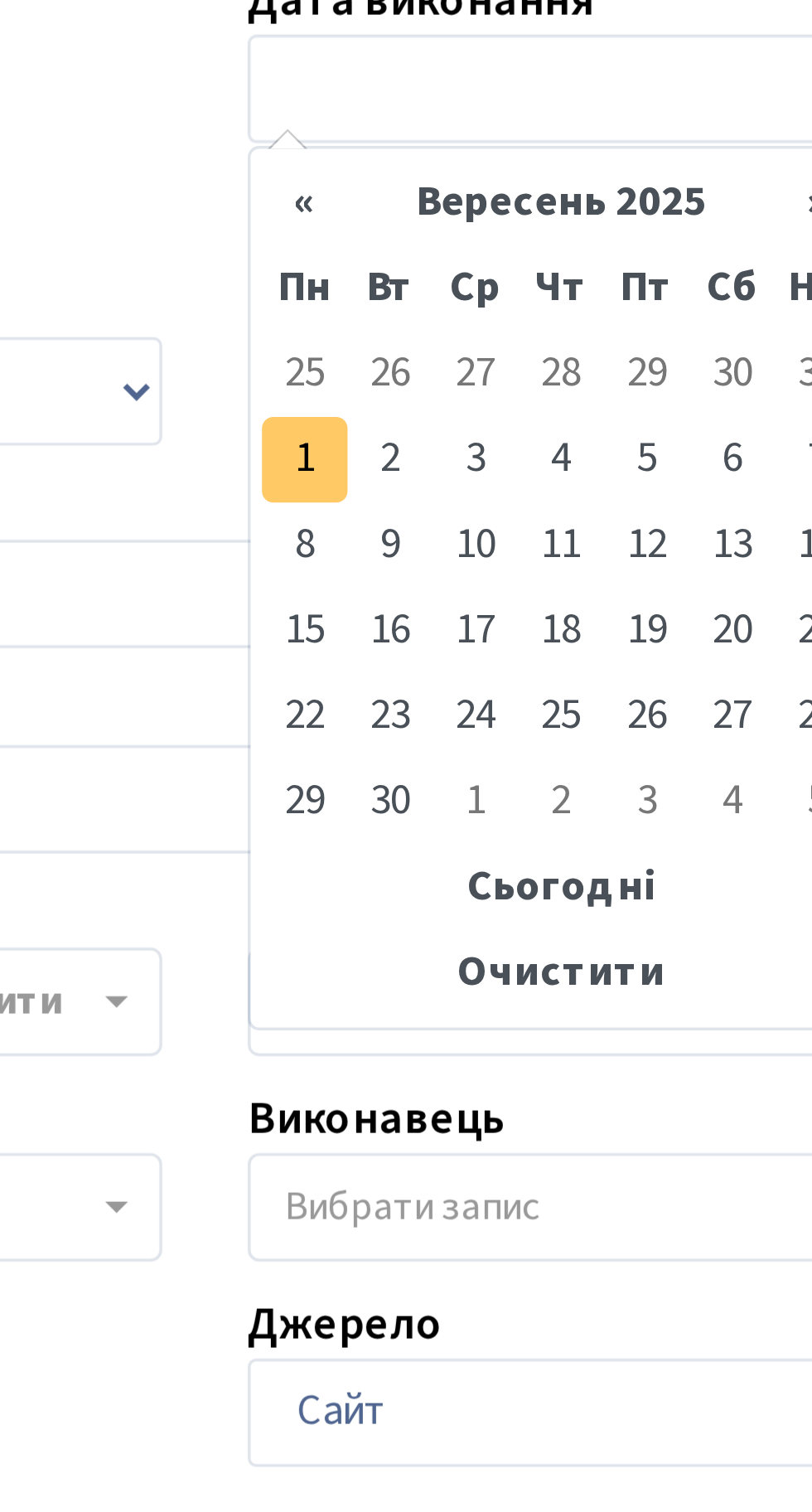
click at [434, 284] on td "1" at bounding box center [434, 282] width 25 height 25
type input "[DATE]"
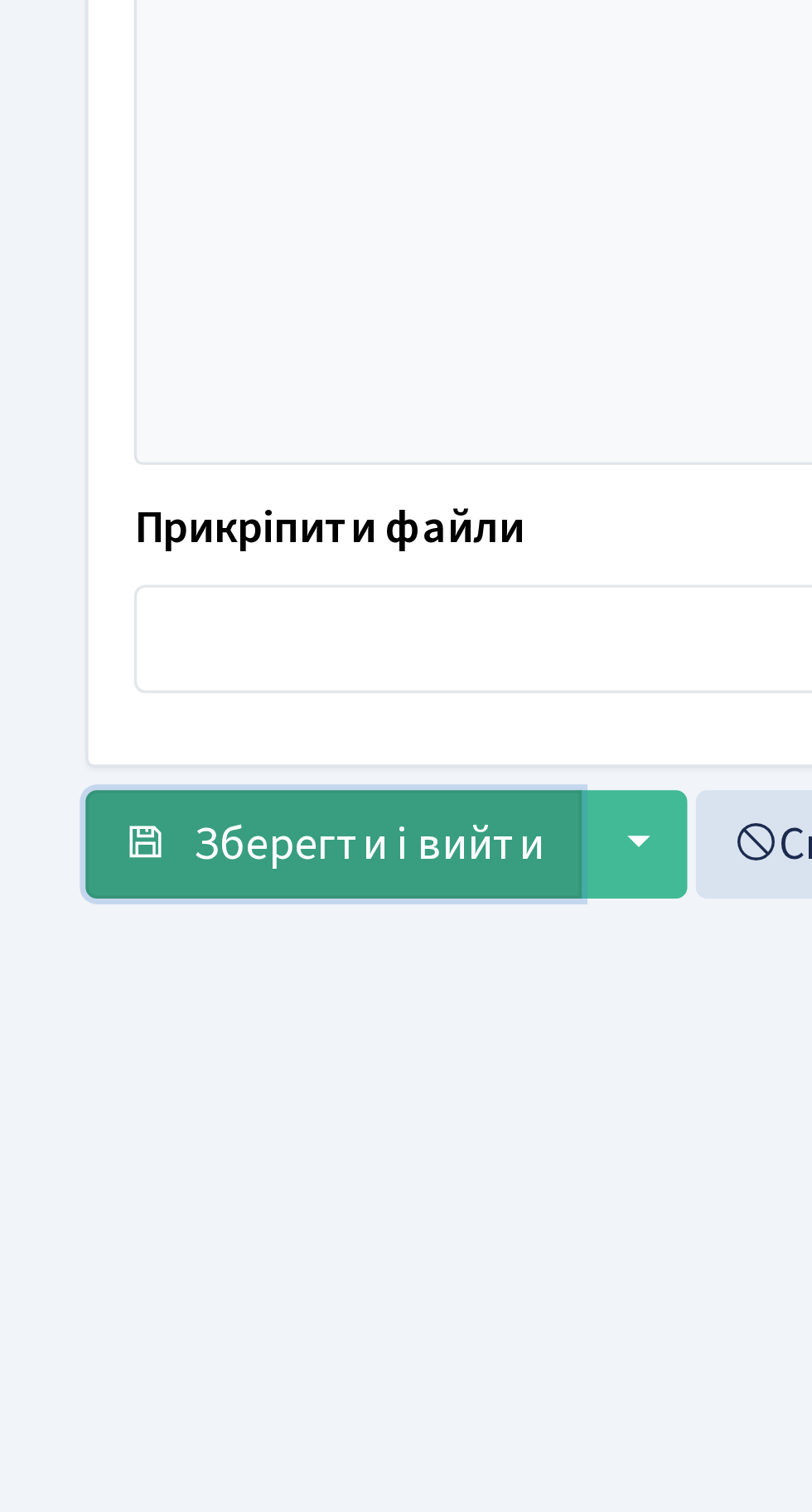
click at [93, 919] on span "Зберегти і вийти" at bounding box center [106, 922] width 102 height 18
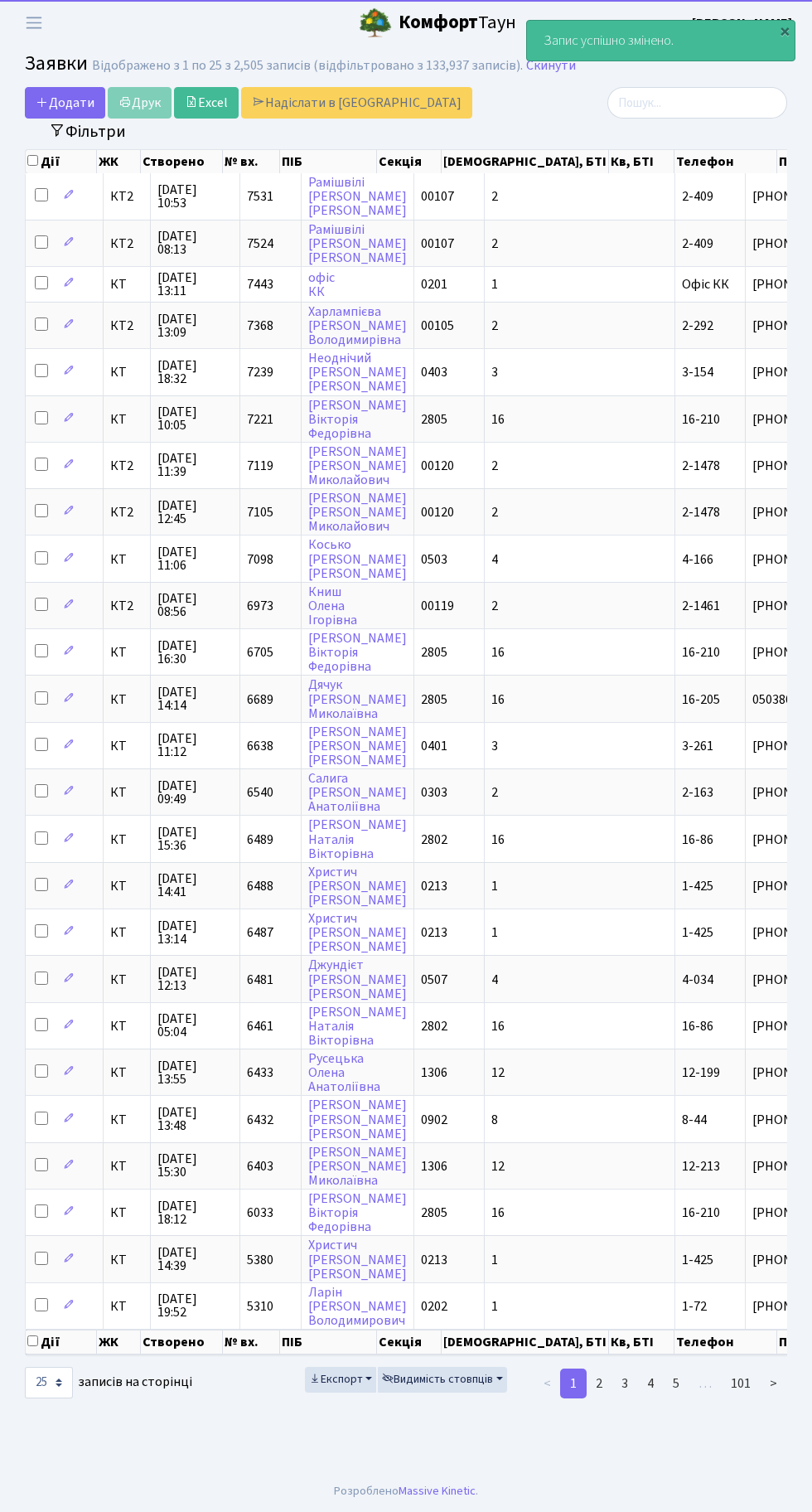
select select "25"
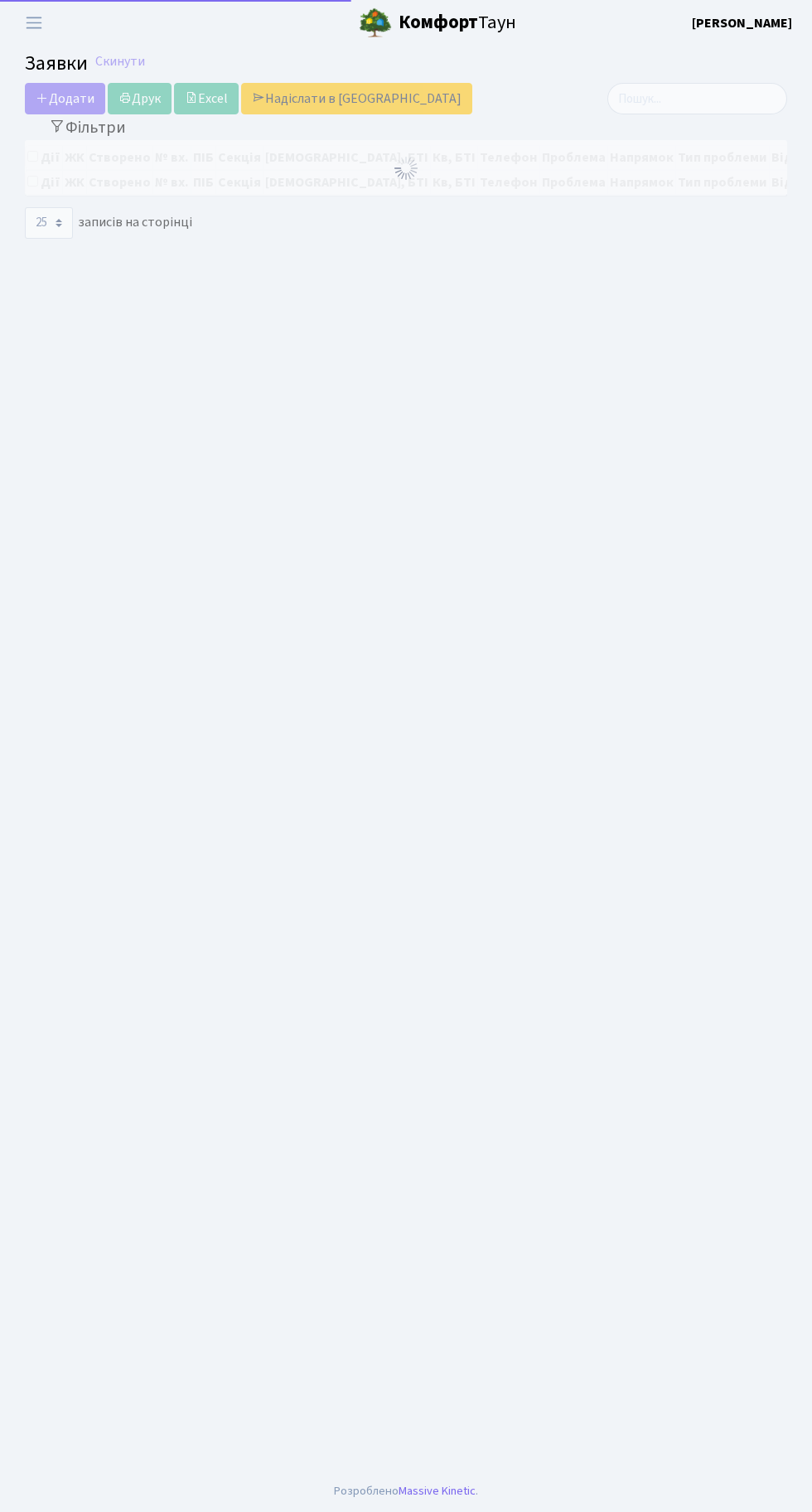
select select "25"
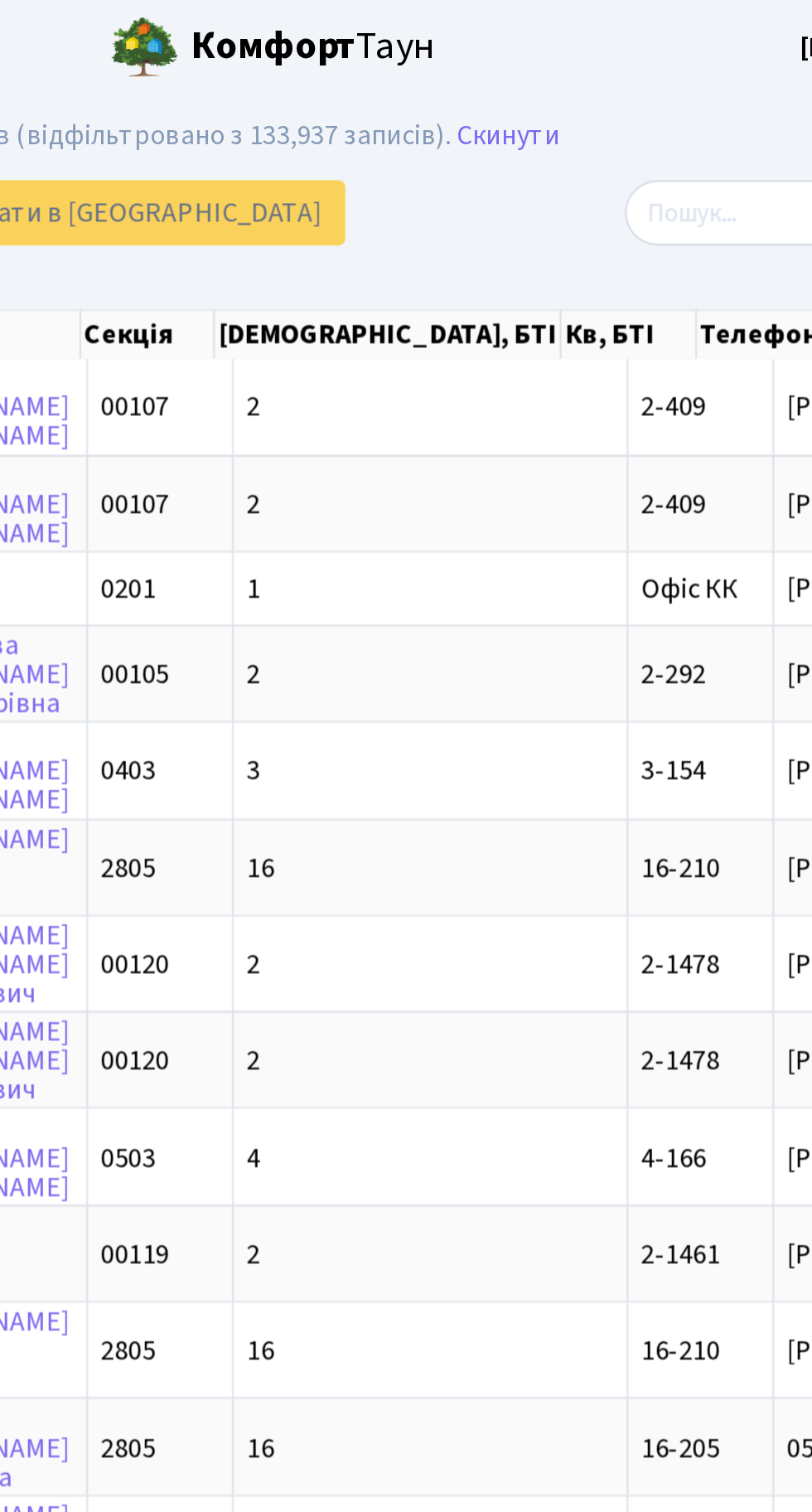
scroll to position [0, 66]
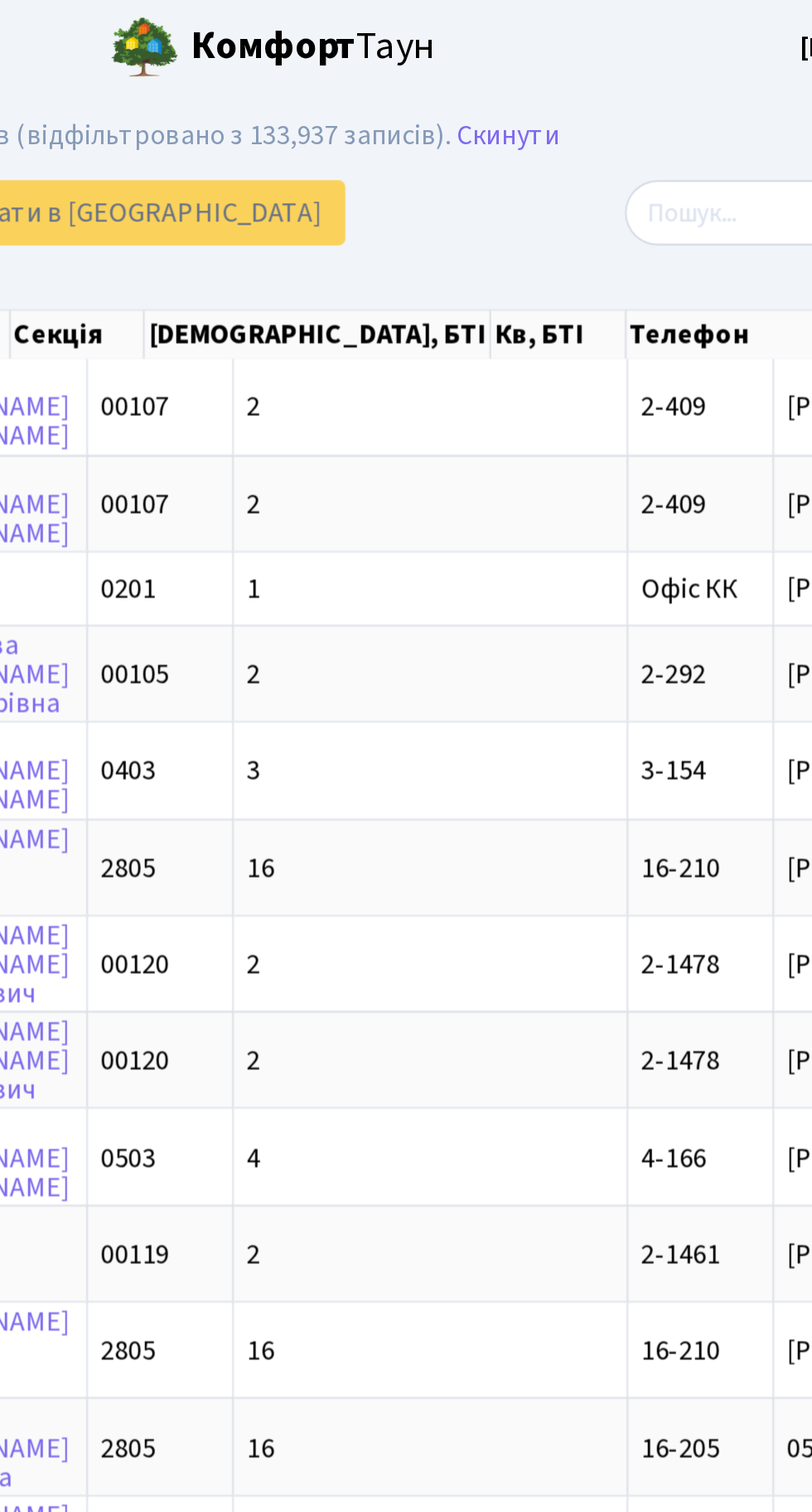
click at [639, 20] on header "Комфорт Таун Тихонов М. І. Мій обліковий запис Вийти" at bounding box center [406, 23] width 812 height 46
click at [535, 118] on div "Додати Друк Excel Надіслати в КАН" at bounding box center [274, 103] width 525 height 31
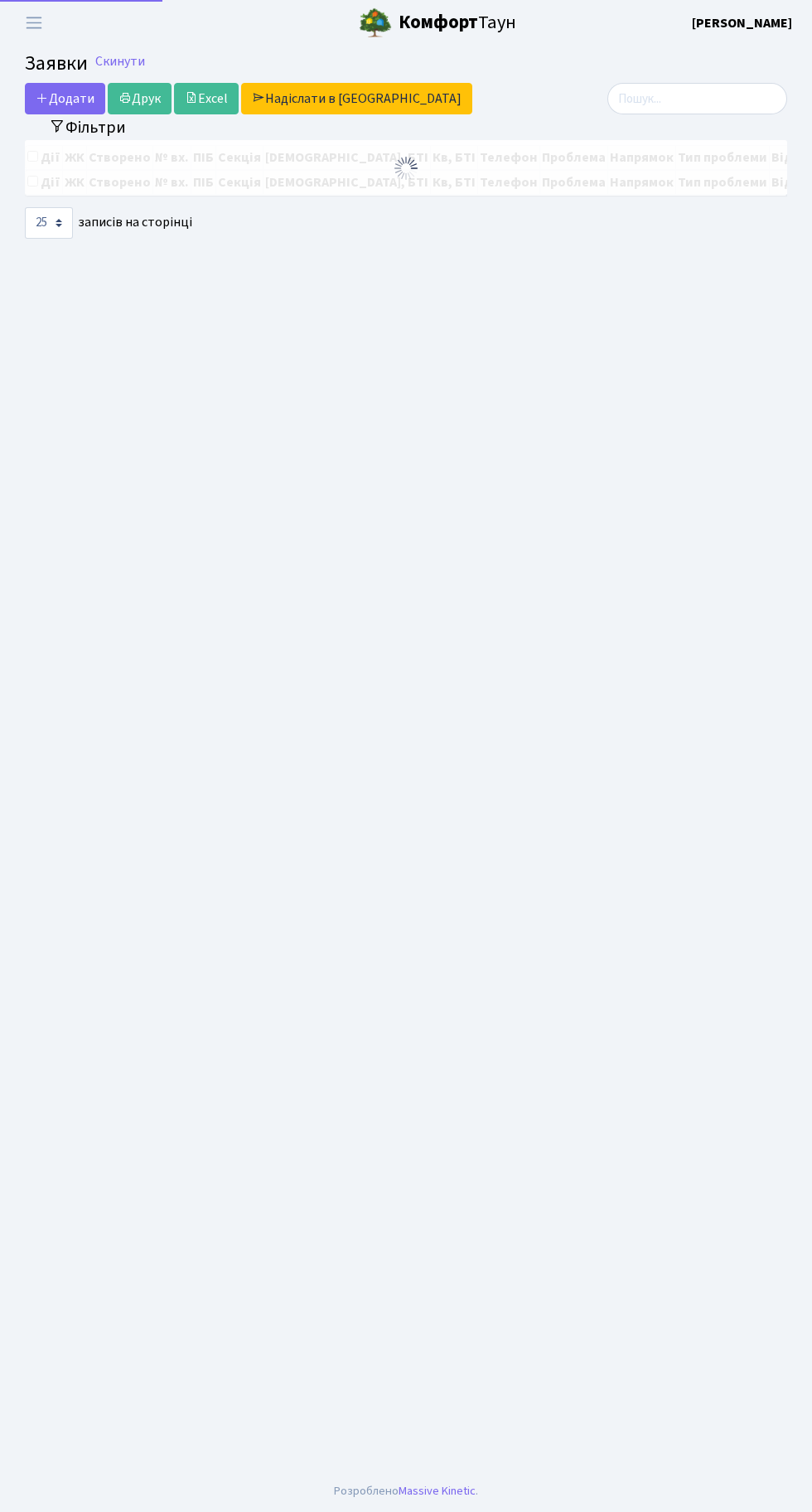
select select "25"
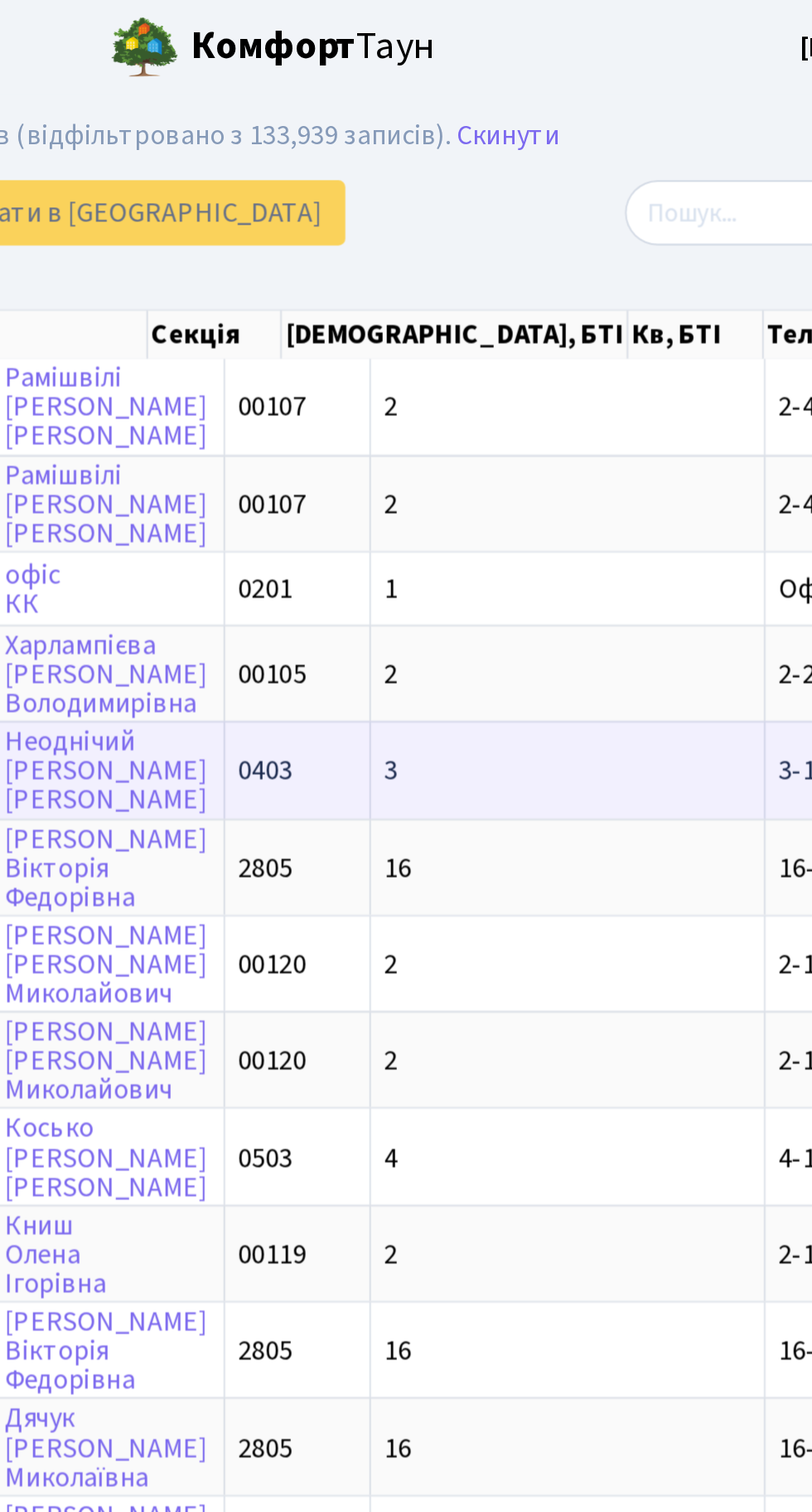
click at [415, 362] on td "0403" at bounding box center [450, 371] width 70 height 47
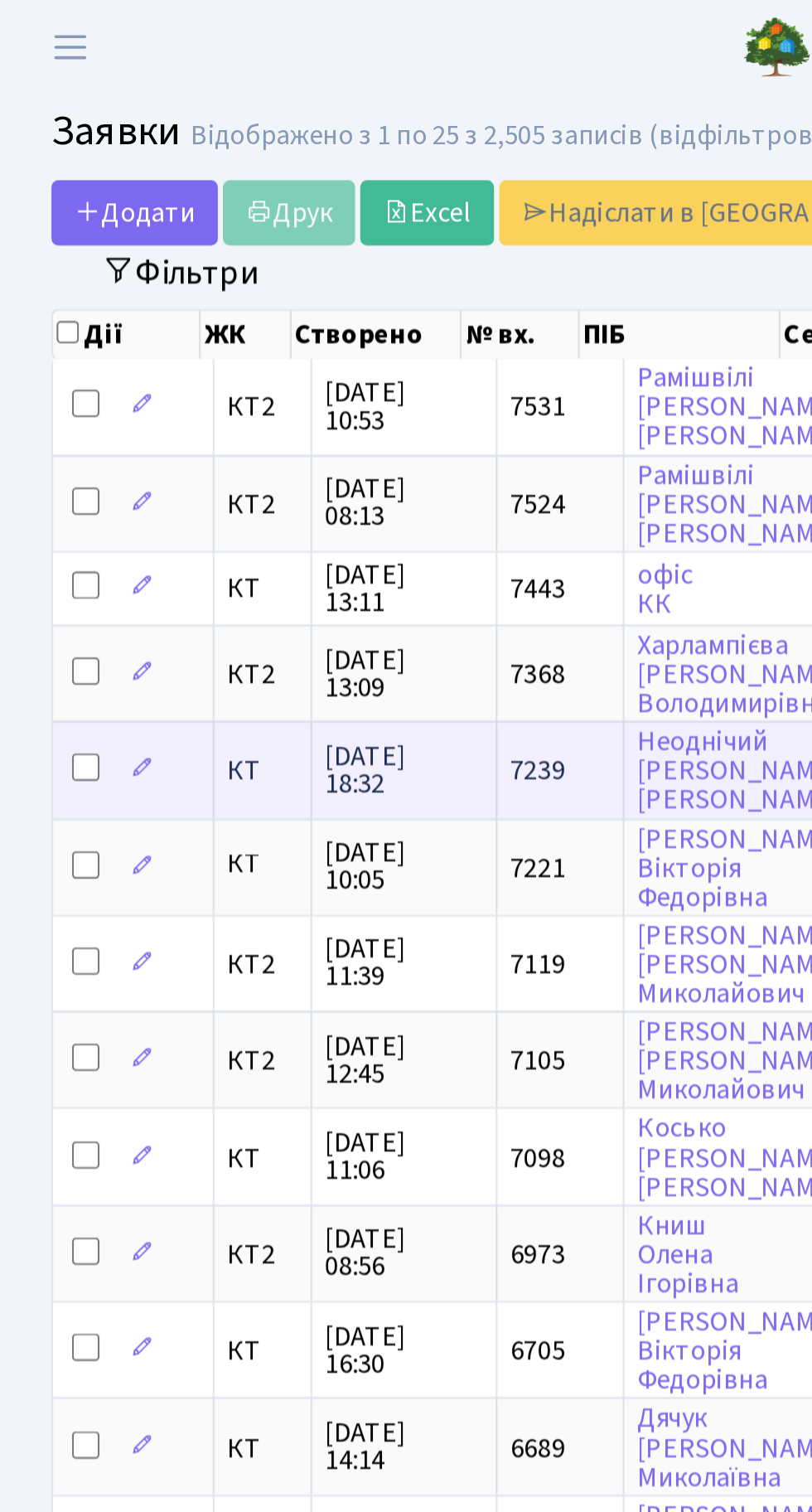
scroll to position [3, 0]
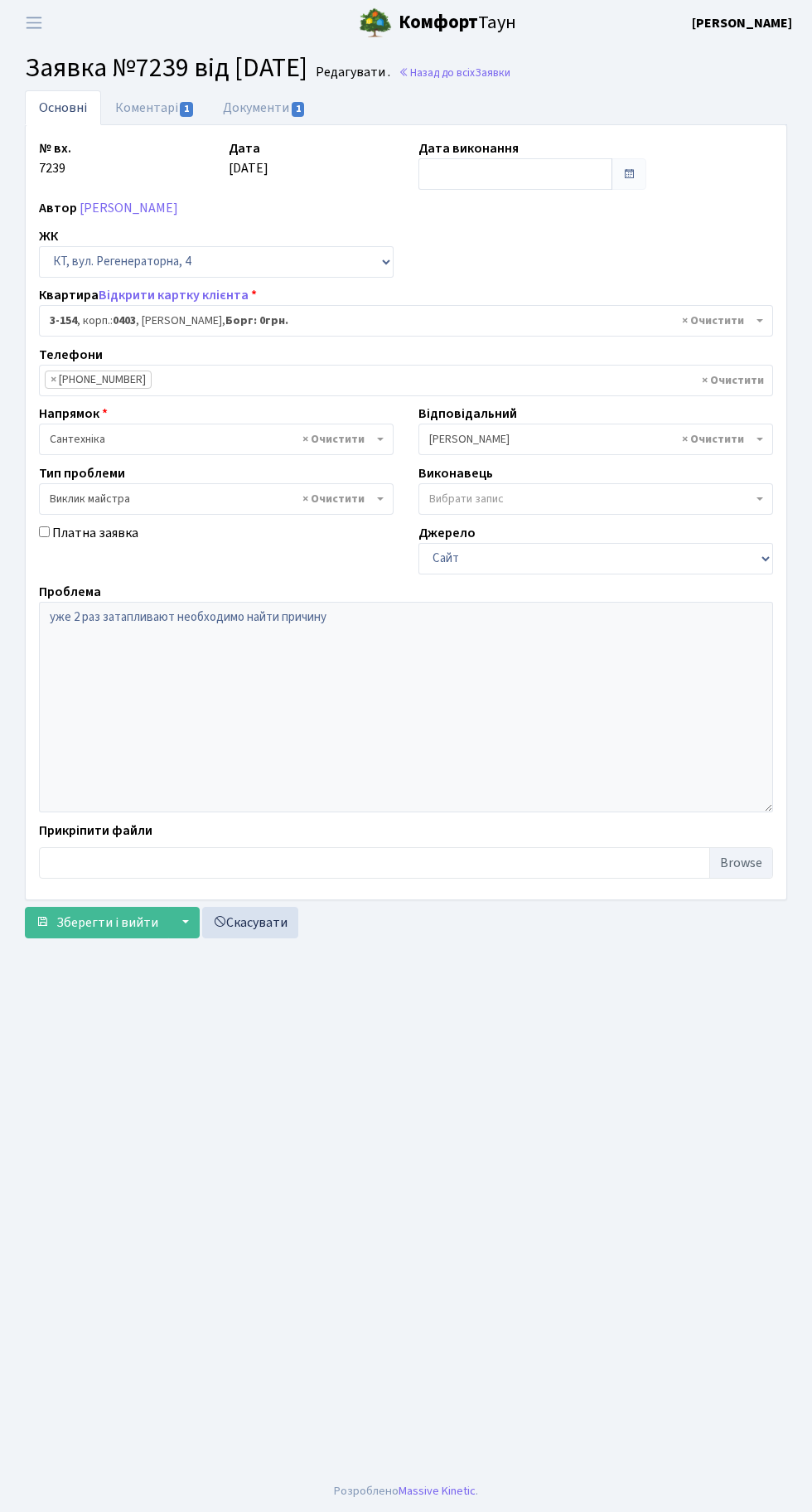
select select "821"
select select "29"
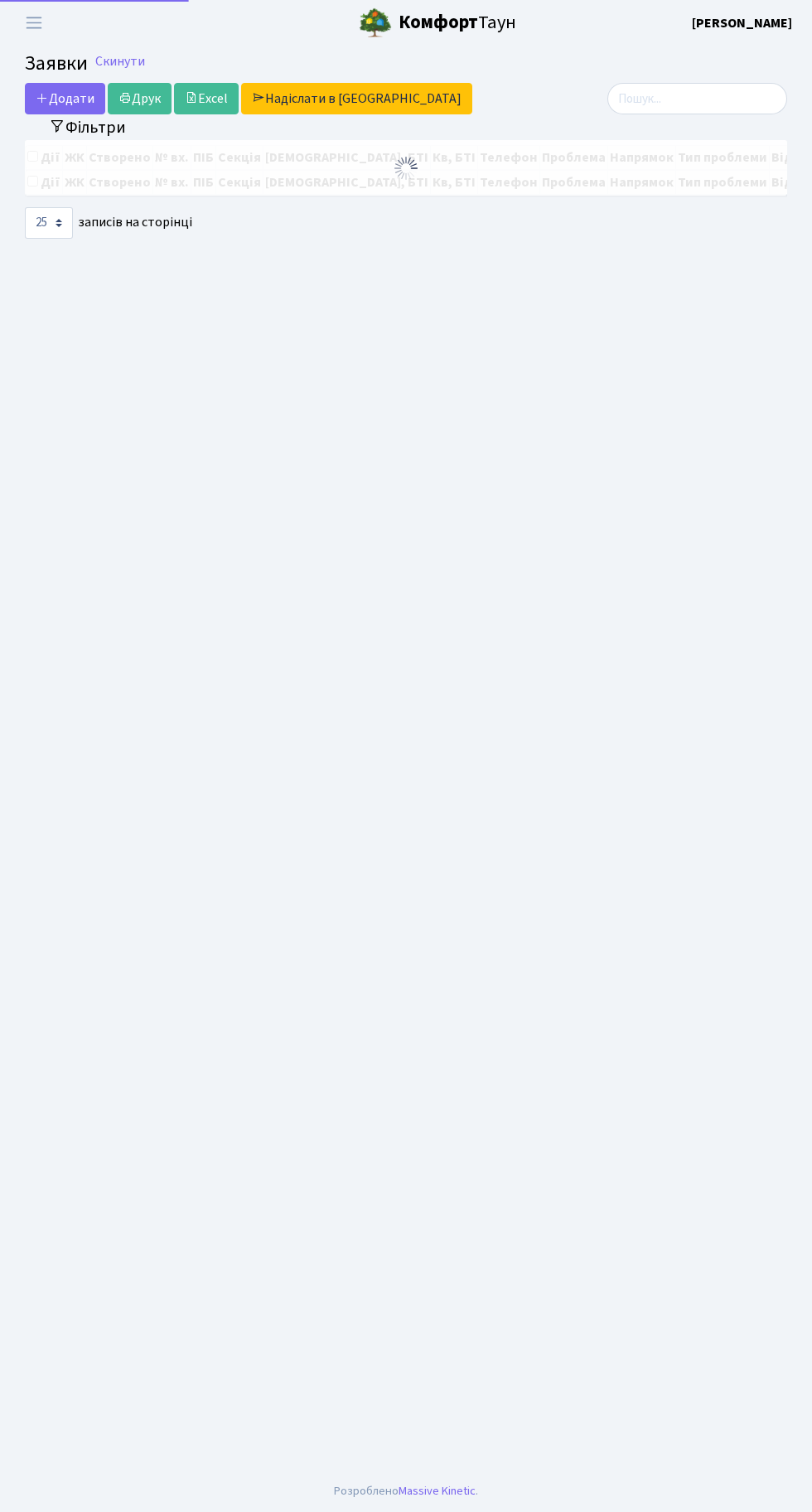
select select "25"
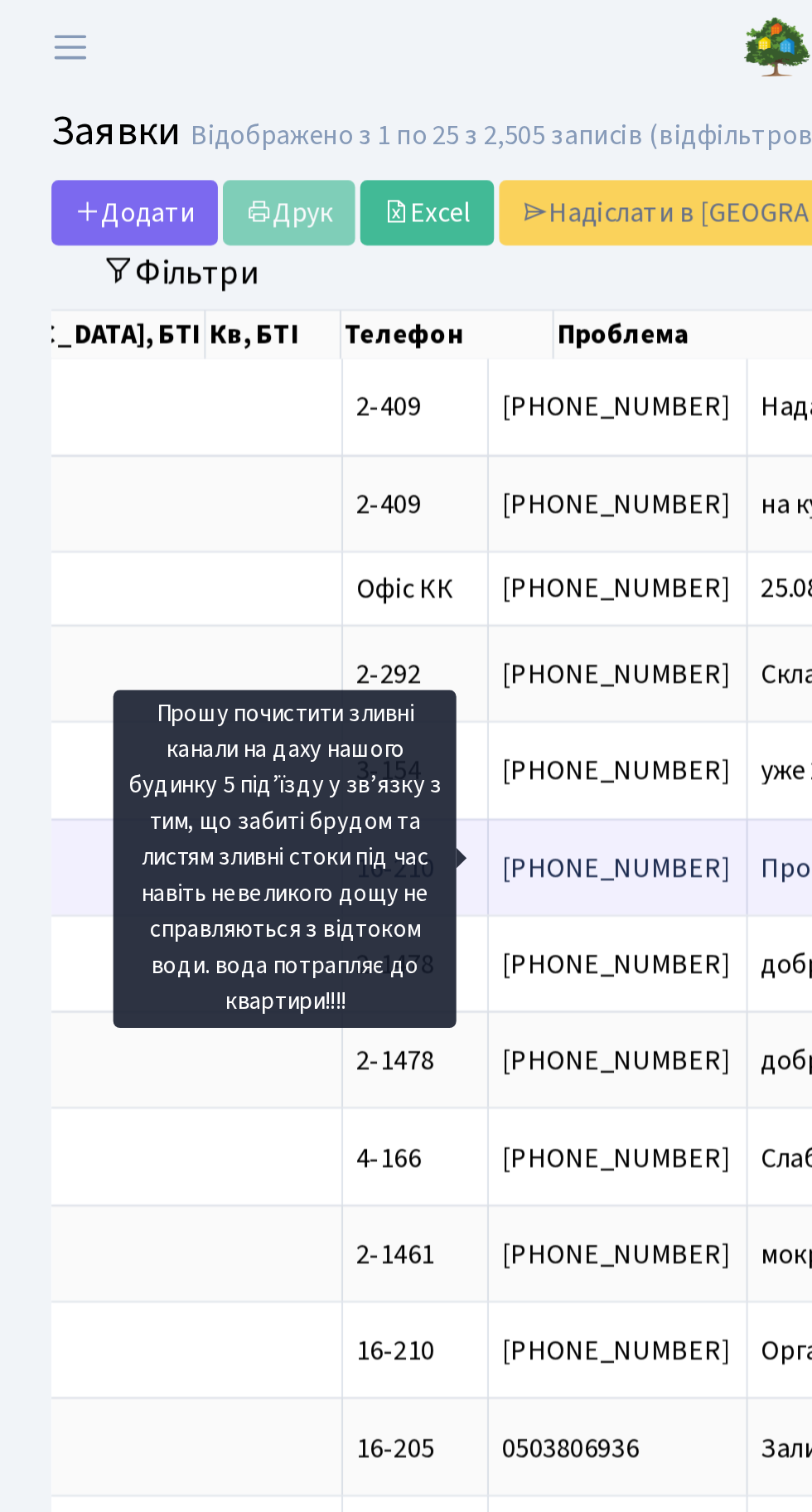
click at [368, 420] on span "Прошу почистити[...]" at bounding box center [430, 419] width 123 height 18
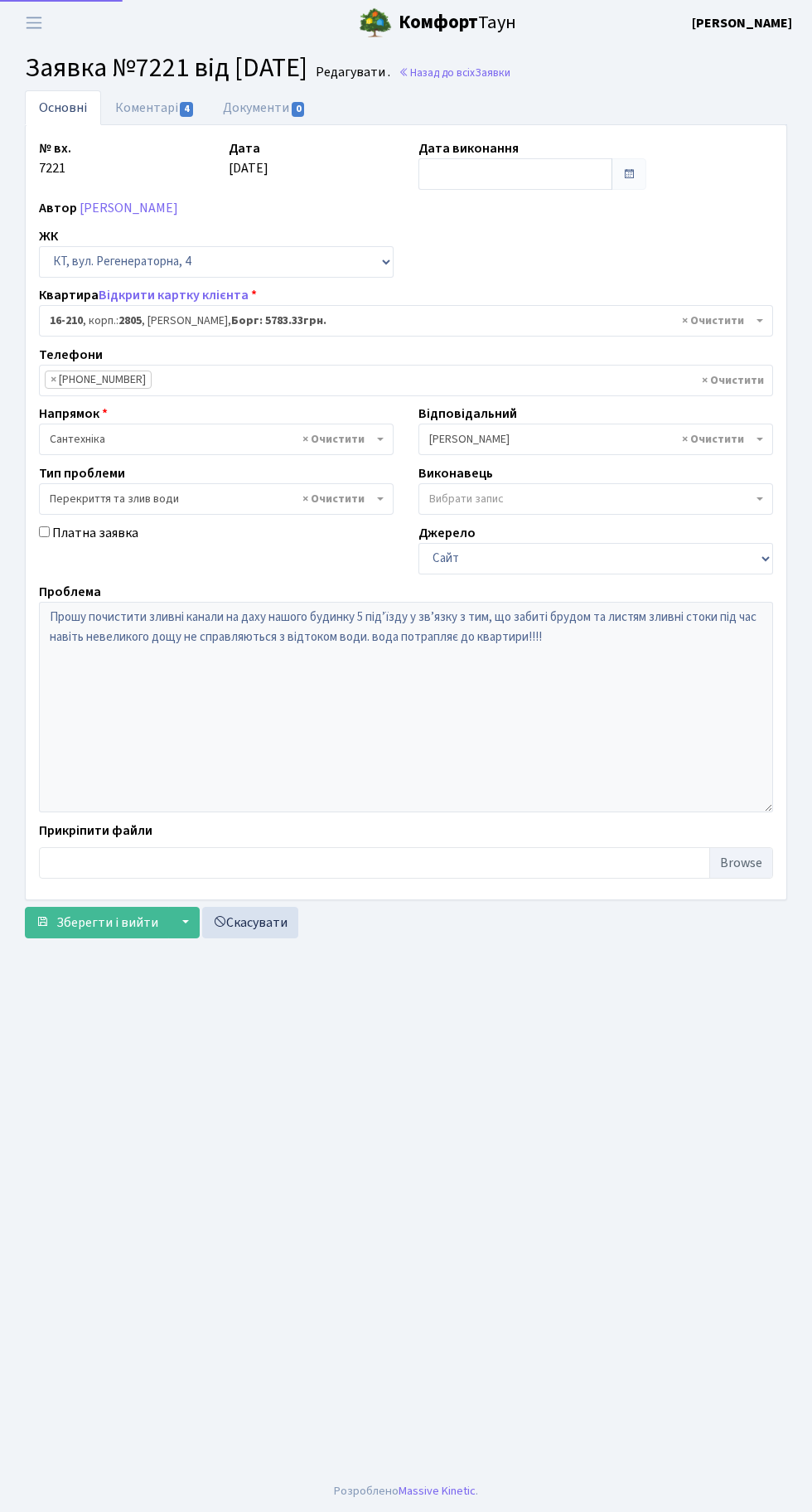
select select "8771"
select select "32"
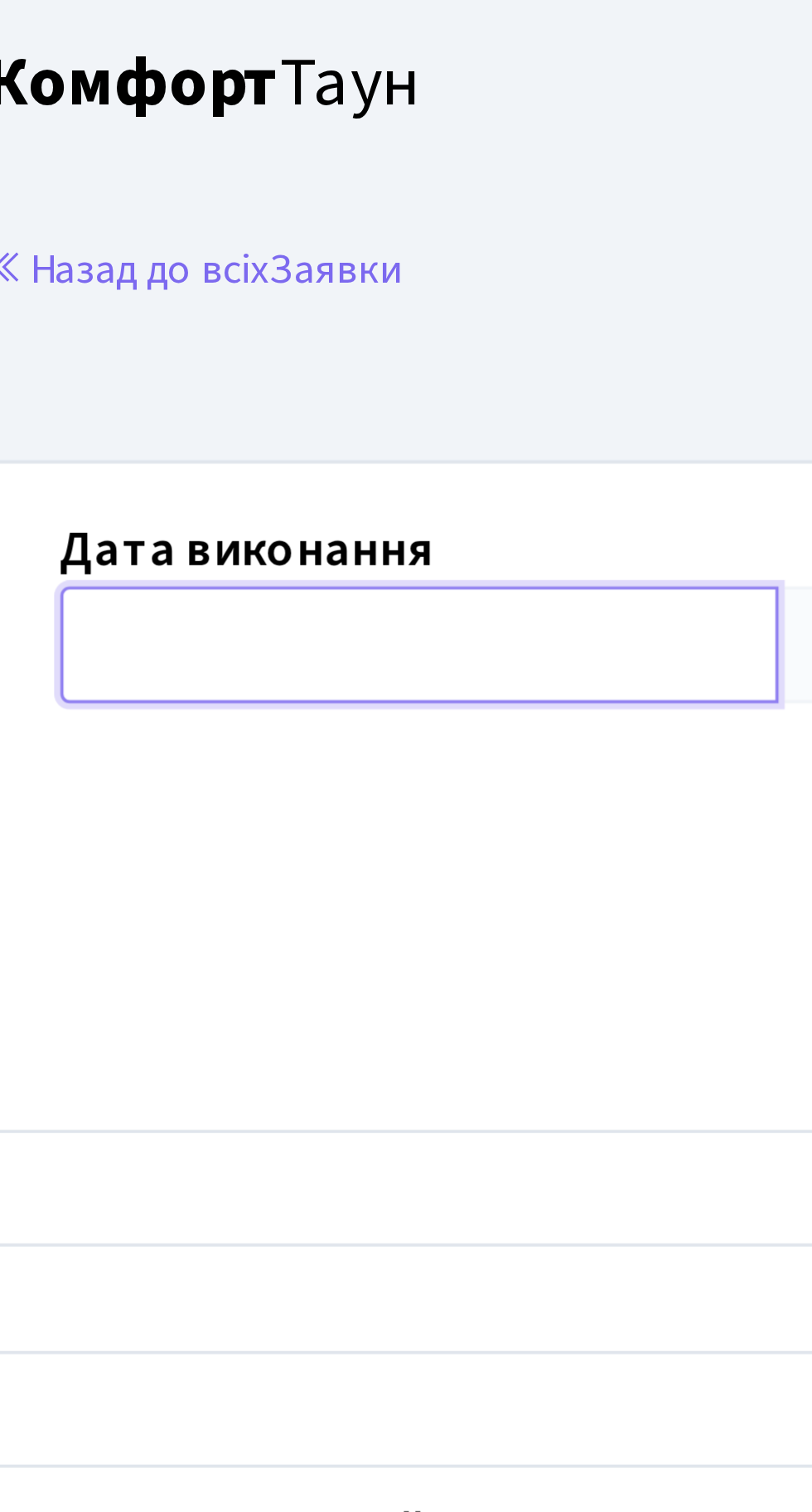
click at [485, 171] on input "text" at bounding box center [515, 174] width 194 height 31
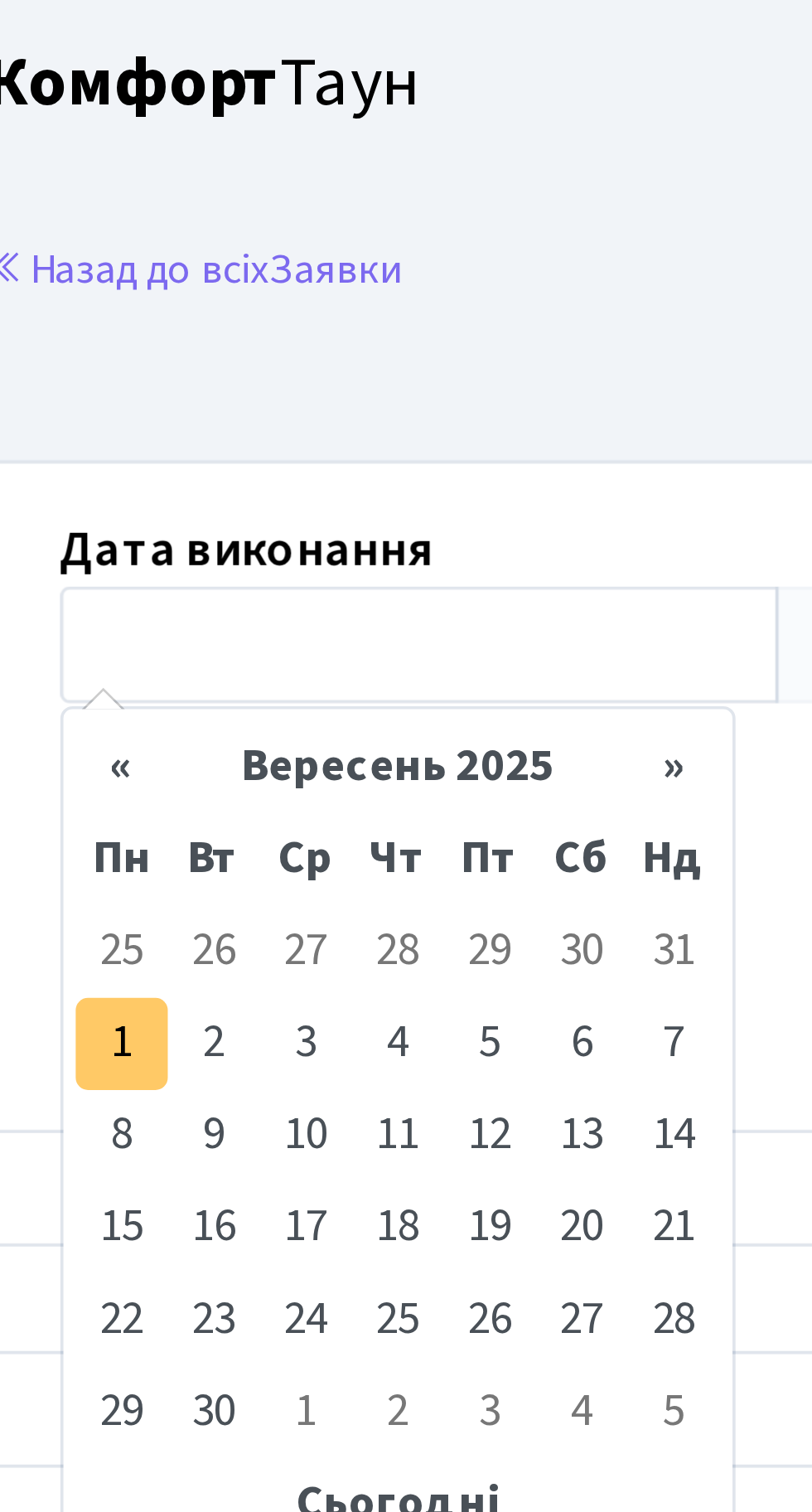
click at [434, 281] on td "1" at bounding box center [434, 282] width 25 height 25
type input "[DATE]"
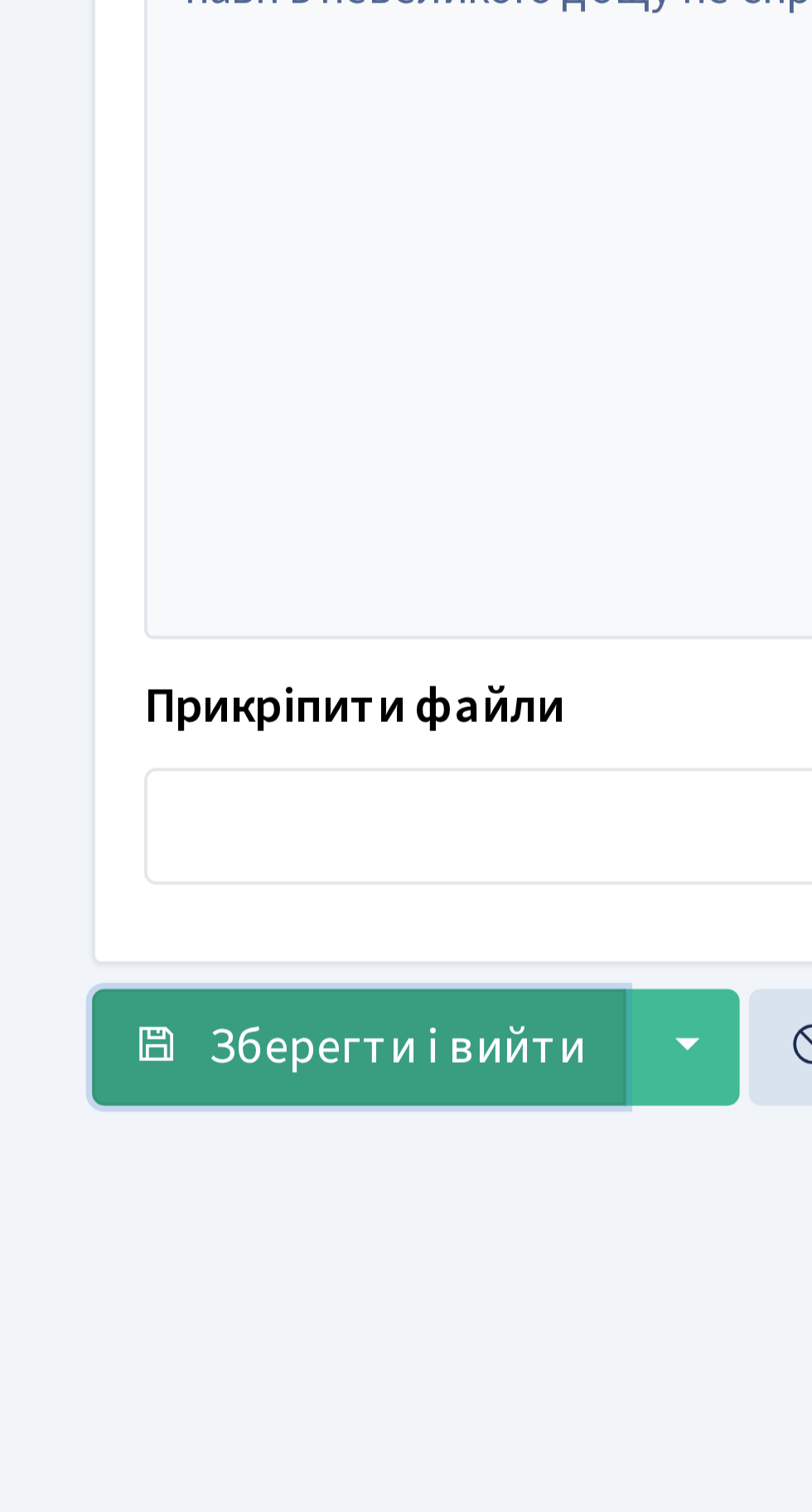
click at [113, 913] on span "Зберегти і вийти" at bounding box center [106, 922] width 102 height 18
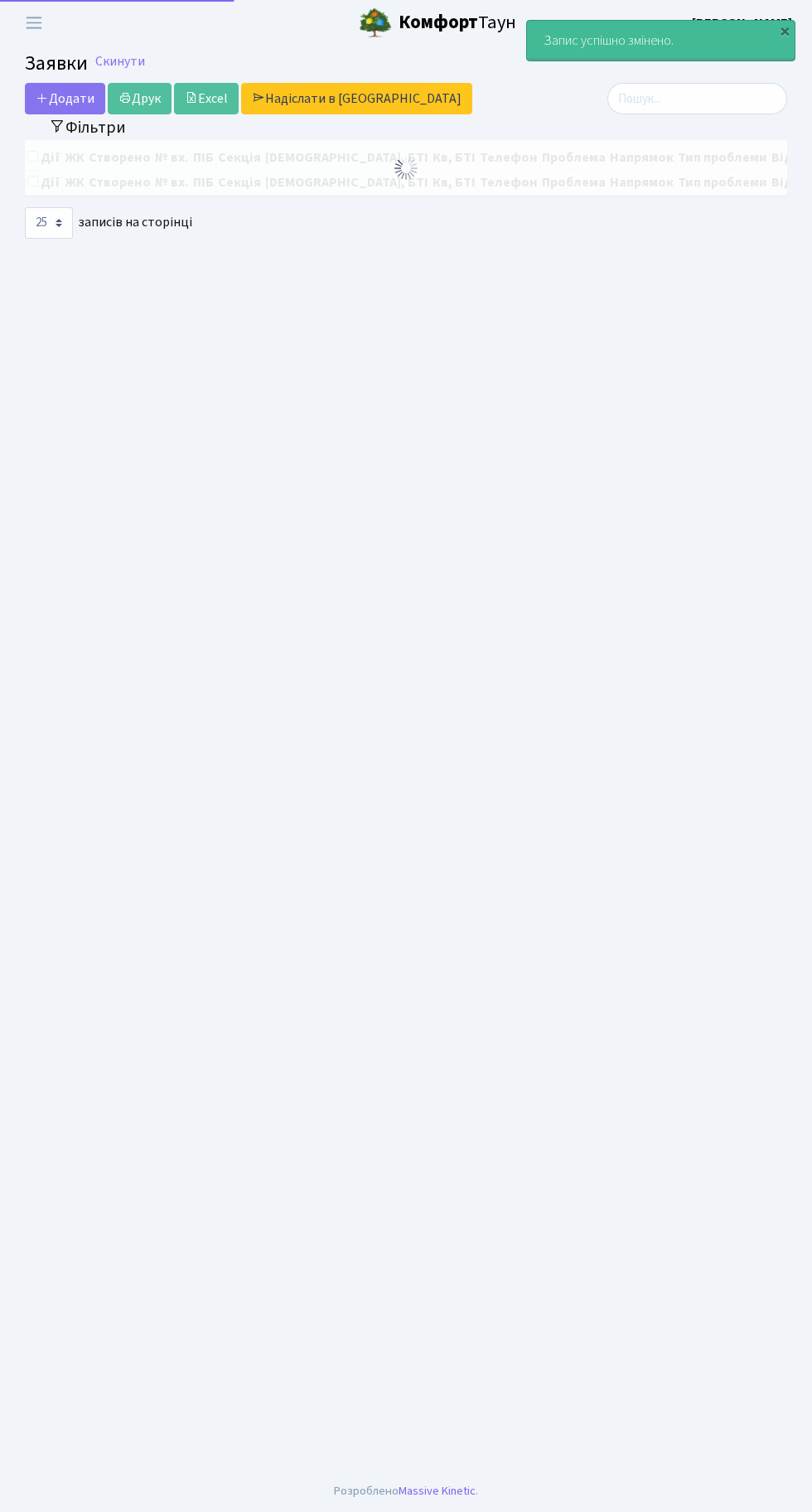
select select "25"
